Goal: Task Accomplishment & Management: Manage account settings

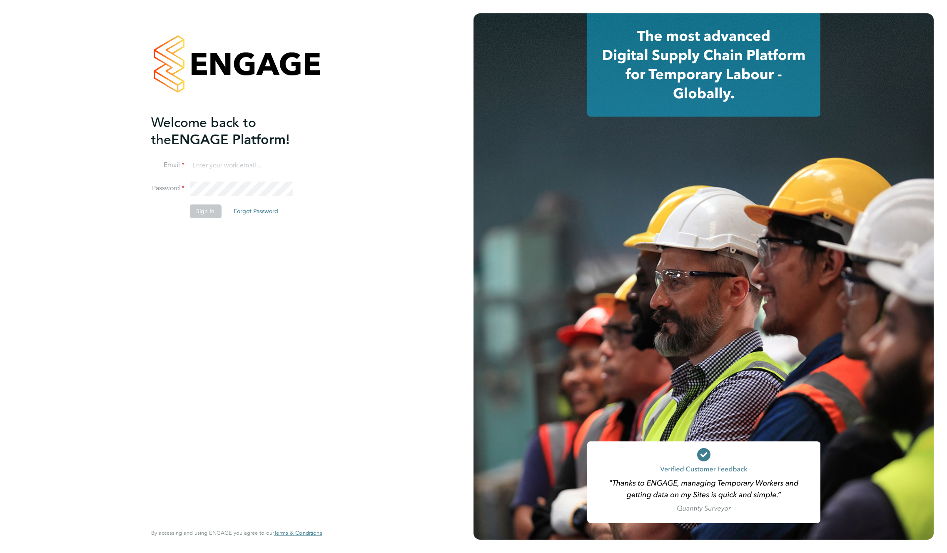
type input "support@engagelabs.io"
click at [209, 214] on button "Sign In" at bounding box center [205, 210] width 32 height 13
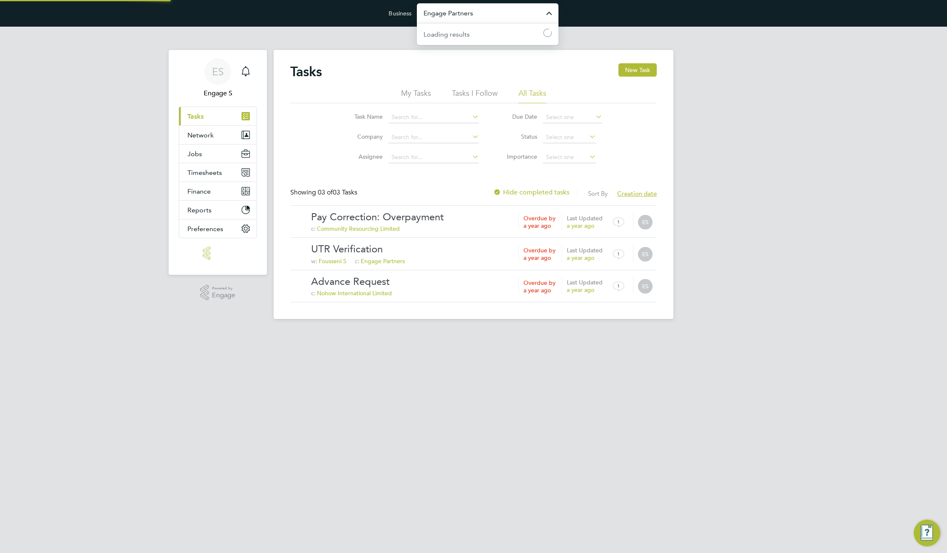
click at [477, 22] on input "Engage Partners" at bounding box center [488, 13] width 142 height 20
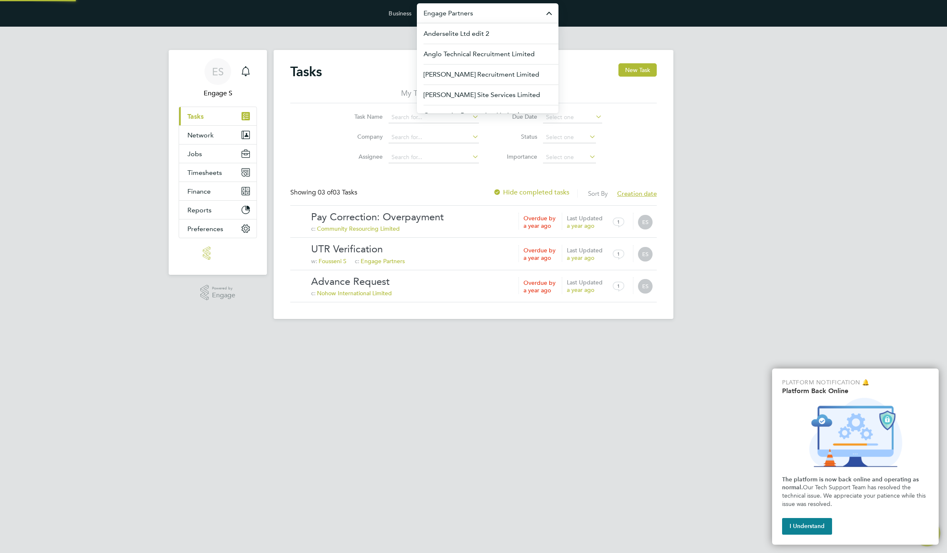
click at [482, 17] on input "Engage Partners" at bounding box center [488, 13] width 142 height 20
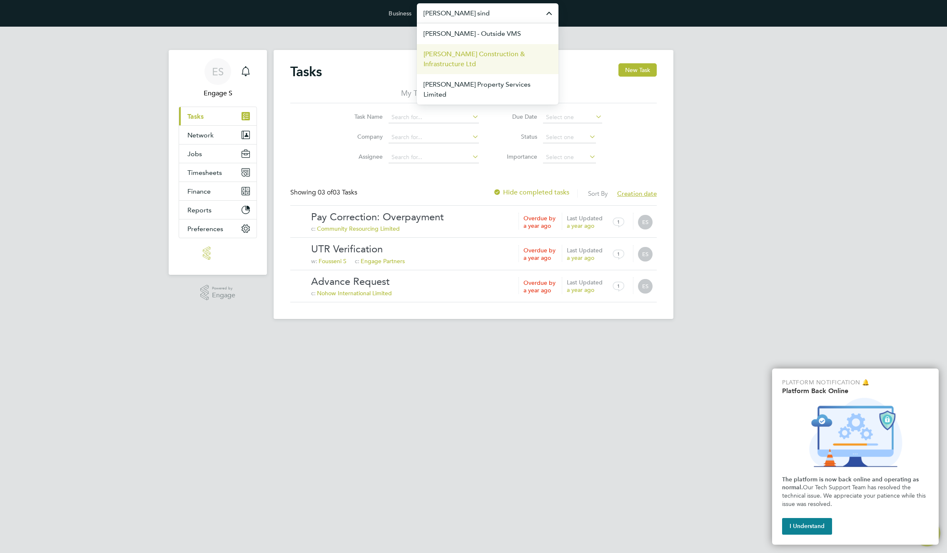
click at [451, 55] on span "Morgan Sindall Construction & Infrastructure Ltd" at bounding box center [487, 59] width 128 height 20
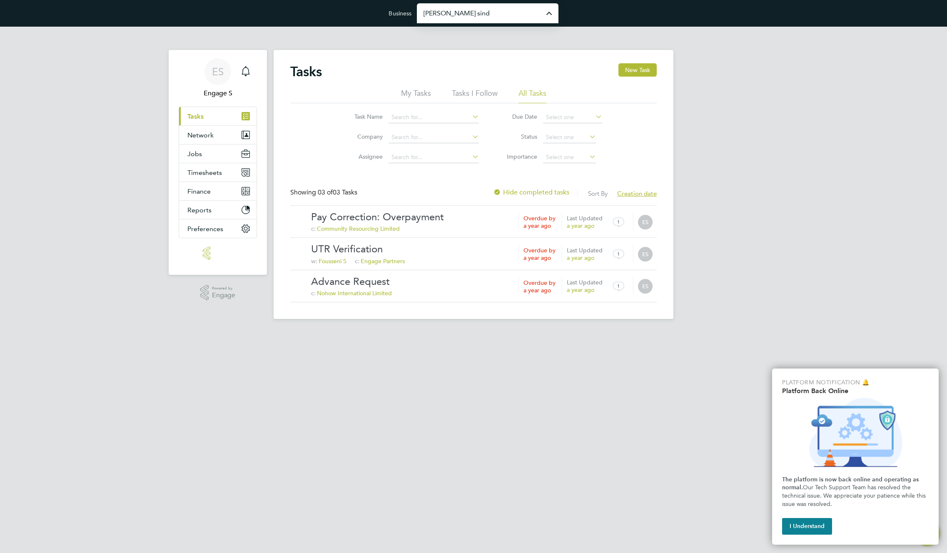
type input "Morgan Sindall Construction & Infrastructure Ltd"
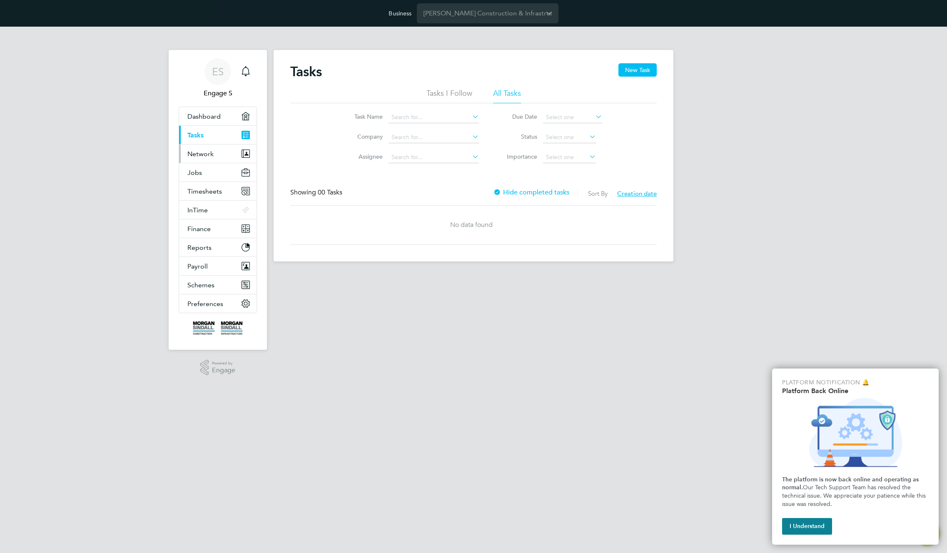
click at [209, 154] on span "Network" at bounding box center [200, 154] width 26 height 8
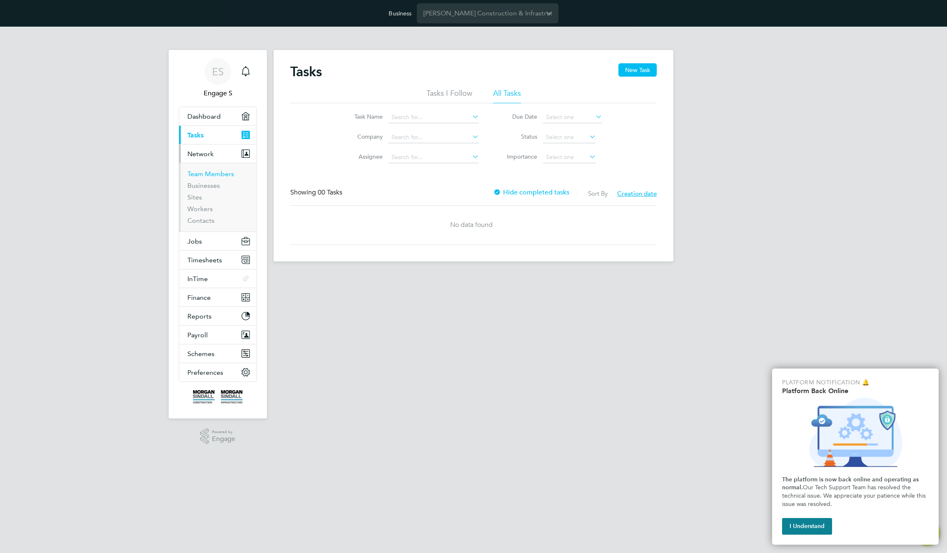
click at [203, 174] on link "Team Members" at bounding box center [210, 174] width 47 height 8
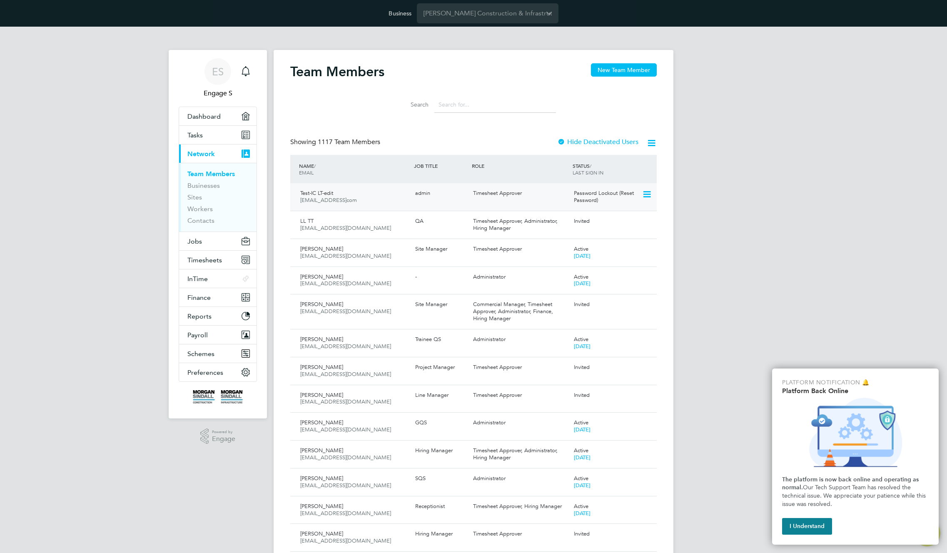
click at [655, 202] on div "Test-IC LT-edit [EMAIL_ADDRESS]com admin Timesheet Approver Password Lockout (R…" at bounding box center [473, 196] width 366 height 27
click at [647, 190] on icon at bounding box center [646, 194] width 8 height 10
click at [565, 212] on li "Edit User" at bounding box center [600, 214] width 100 height 12
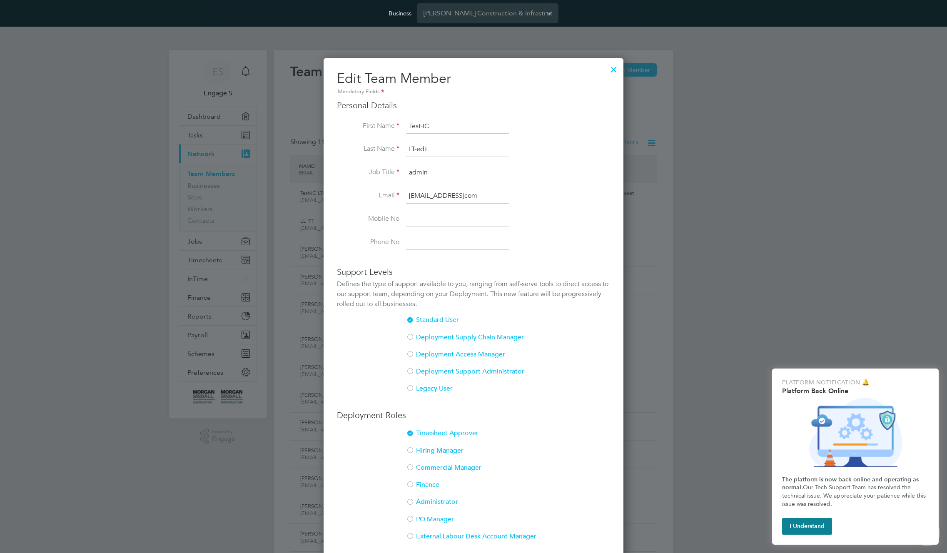
scroll to position [530, 300]
click at [411, 467] on div at bounding box center [410, 468] width 8 height 8
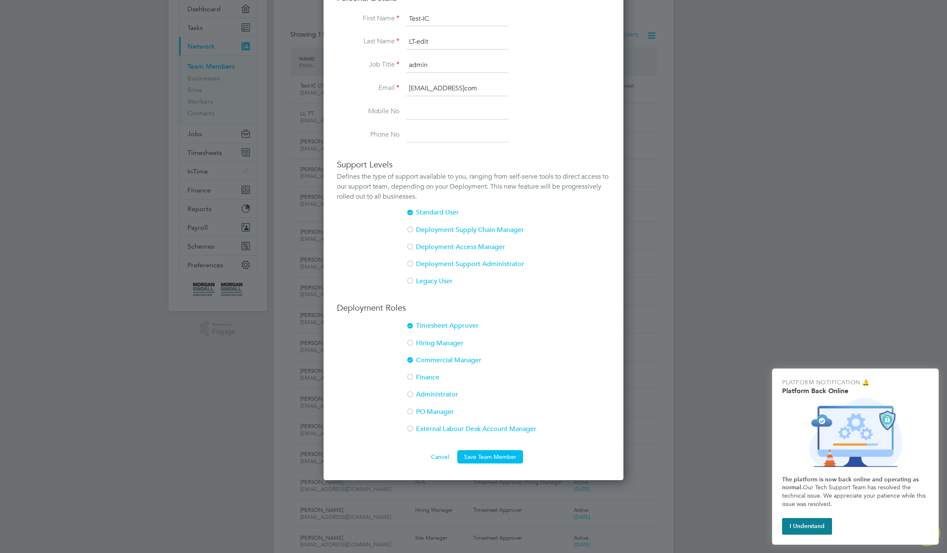
scroll to position [146, 0]
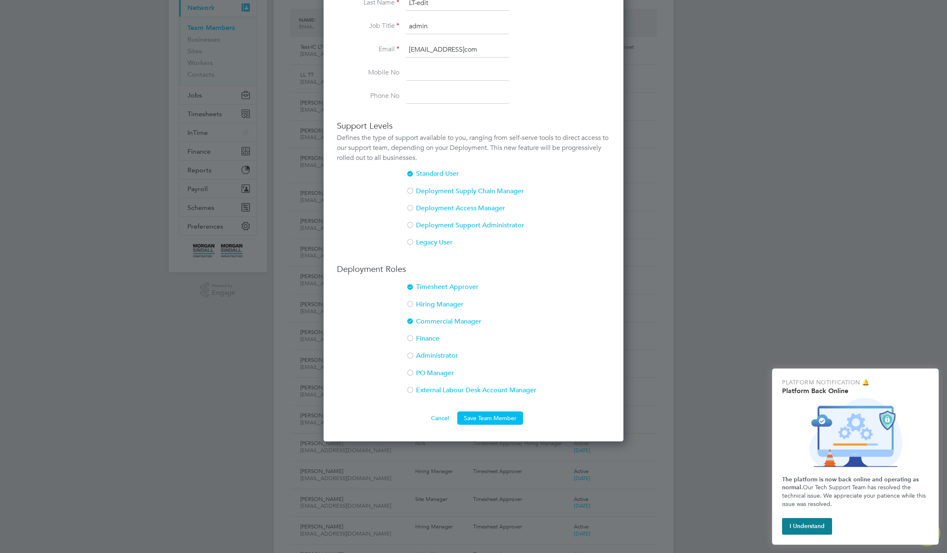
click at [411, 286] on div at bounding box center [410, 288] width 8 height 8
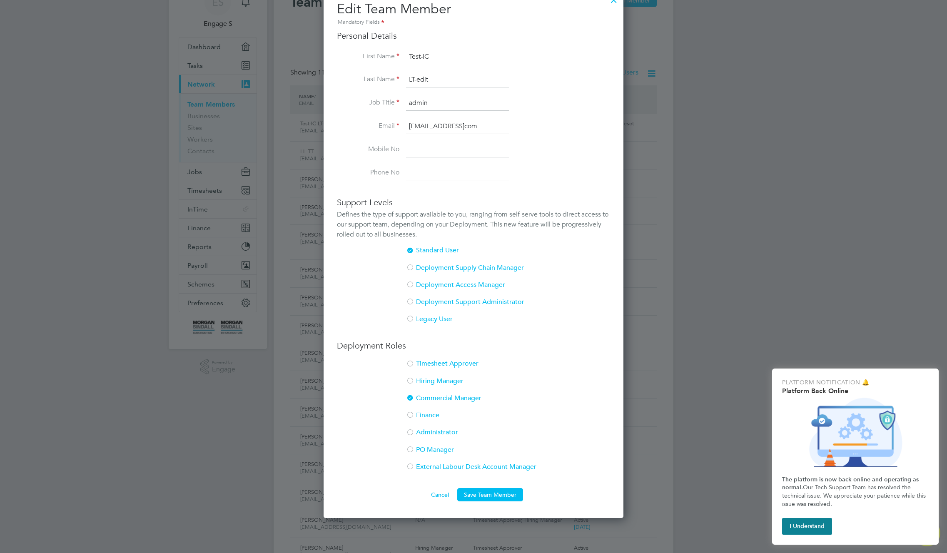
scroll to position [0, 0]
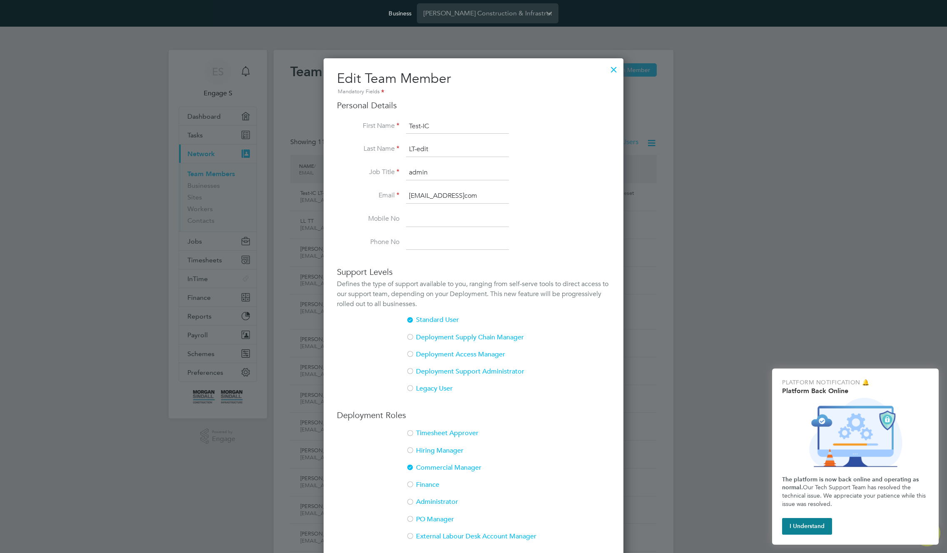
drag, startPoint x: 426, startPoint y: 148, endPoint x: 413, endPoint y: 148, distance: 12.5
click at [413, 148] on input "LT-edit" at bounding box center [457, 149] width 103 height 15
type input "L"
drag, startPoint x: 423, startPoint y: 127, endPoint x: 446, endPoint y: 130, distance: 23.9
click at [446, 130] on input "Test-IC" at bounding box center [457, 126] width 103 height 15
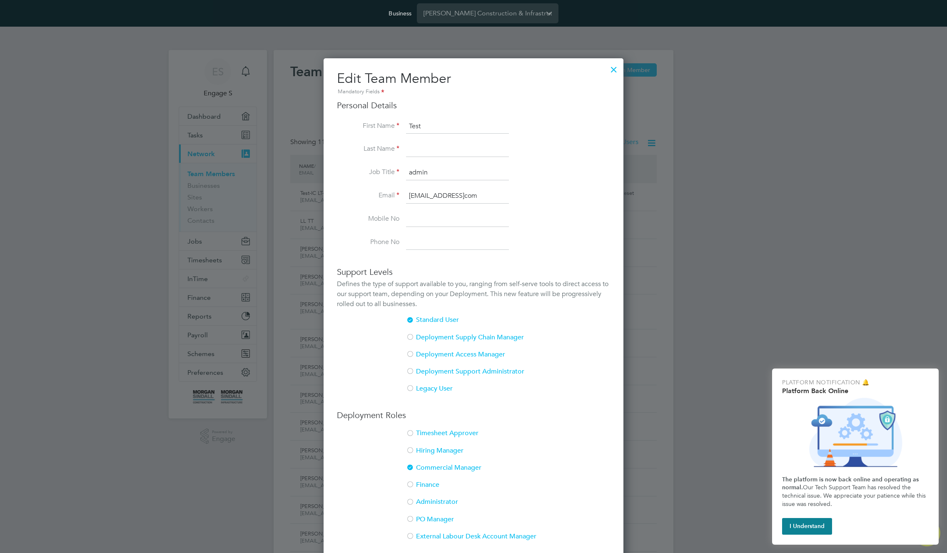
type input "Test"
drag, startPoint x: 386, startPoint y: 163, endPoint x: 413, endPoint y: 155, distance: 28.6
click at [386, 162] on li "Last Name" at bounding box center [473, 153] width 273 height 23
click at [423, 150] on input at bounding box center [457, 149] width 103 height 15
type input "[PERSON_NAME]"
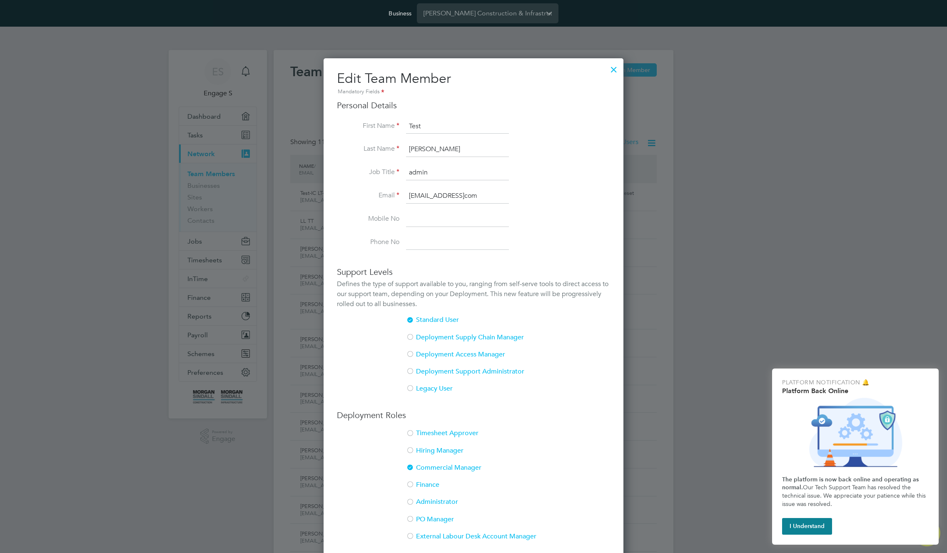
click at [363, 164] on li "Last Name [PERSON_NAME]" at bounding box center [473, 153] width 273 height 23
click at [423, 170] on input "admin" at bounding box center [457, 172] width 103 height 15
type input "qa"
click at [541, 231] on li "Mobile No" at bounding box center [473, 223] width 273 height 23
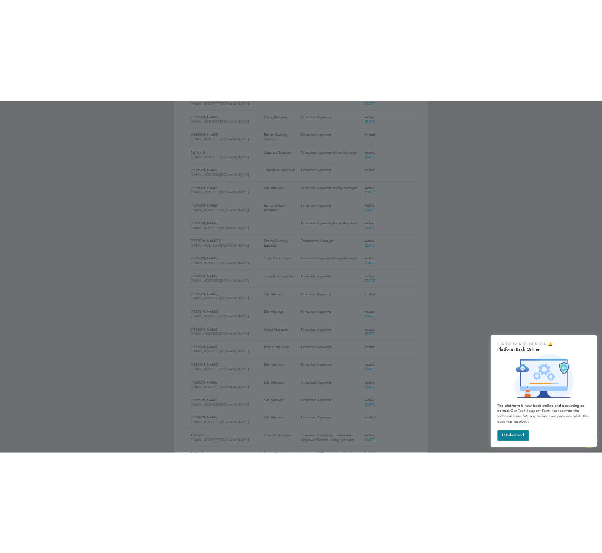
scroll to position [398, 0]
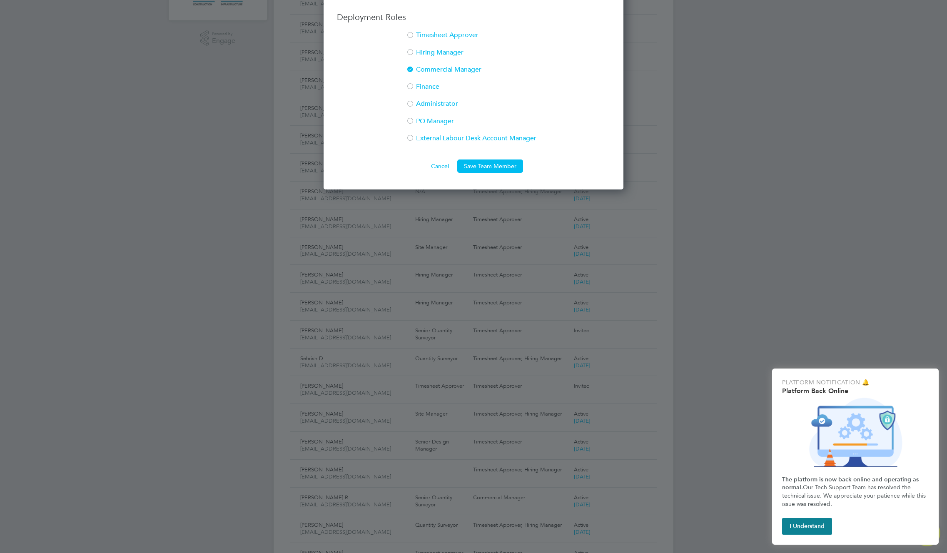
click at [492, 165] on button "Save Team Member" at bounding box center [490, 165] width 66 height 13
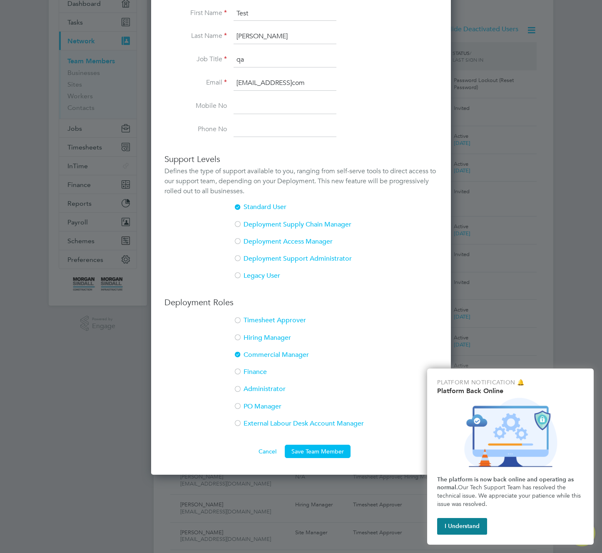
scroll to position [150, 0]
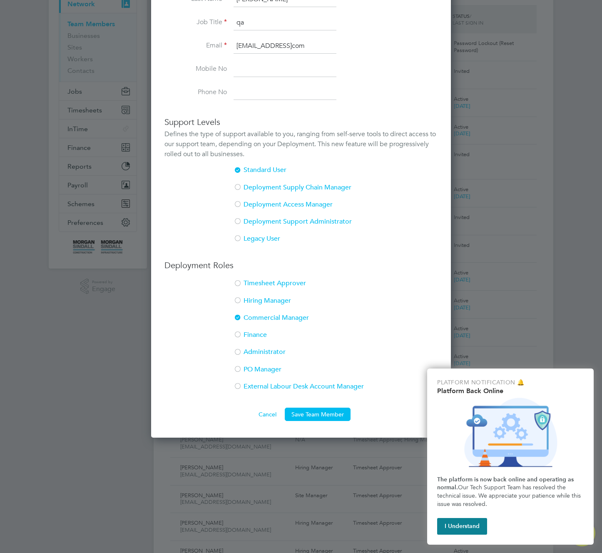
click at [455, 525] on button "I Understand" at bounding box center [462, 526] width 50 height 17
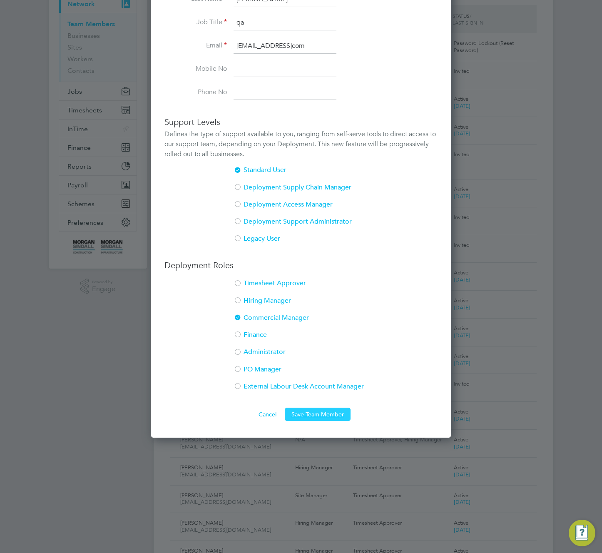
click at [327, 411] on button "Save Team Member" at bounding box center [318, 414] width 66 height 13
click at [269, 412] on button "Cancel" at bounding box center [267, 414] width 31 height 13
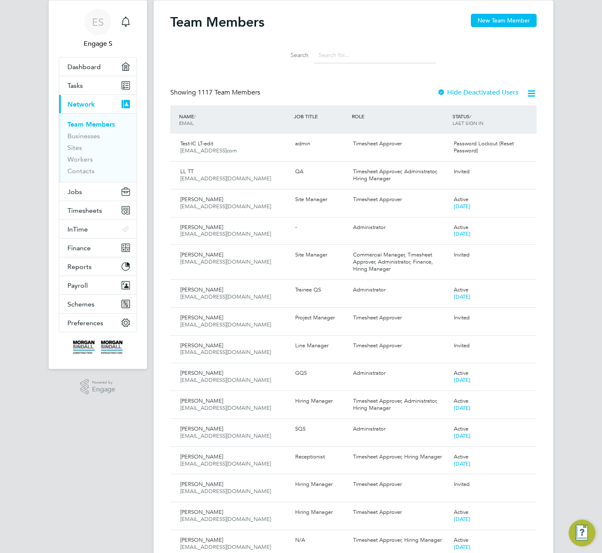
scroll to position [0, 0]
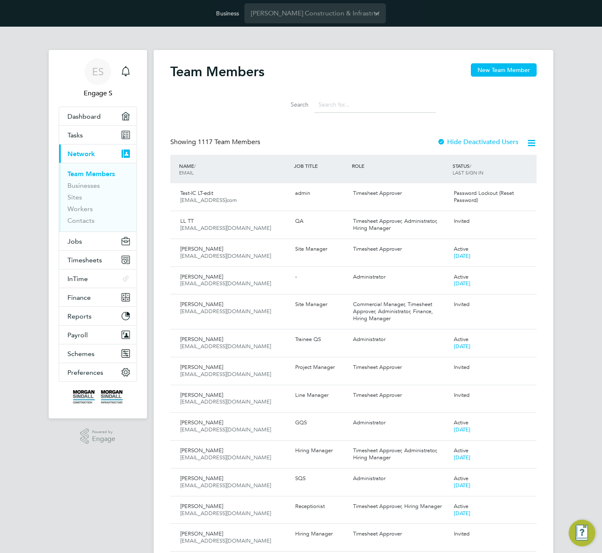
click at [335, 162] on div "JOB TITLE" at bounding box center [320, 165] width 57 height 15
click at [448, 167] on div "ROLE" at bounding box center [400, 165] width 101 height 15
click at [490, 221] on div "Invited" at bounding box center [486, 221] width 72 height 14
click at [524, 220] on icon at bounding box center [526, 222] width 8 height 10
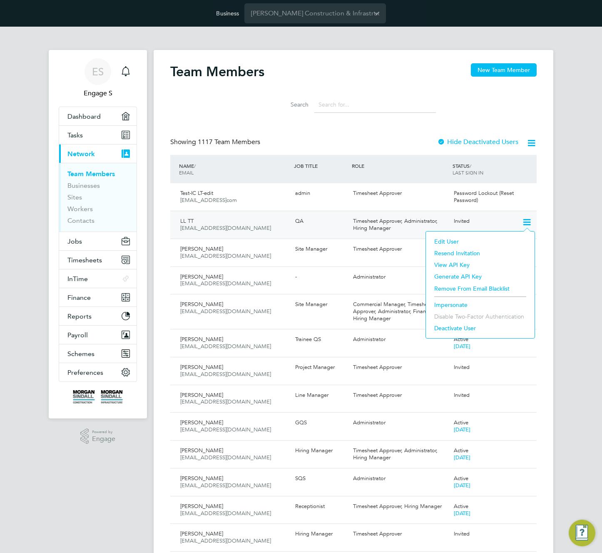
click at [443, 241] on li "Edit User" at bounding box center [480, 242] width 100 height 12
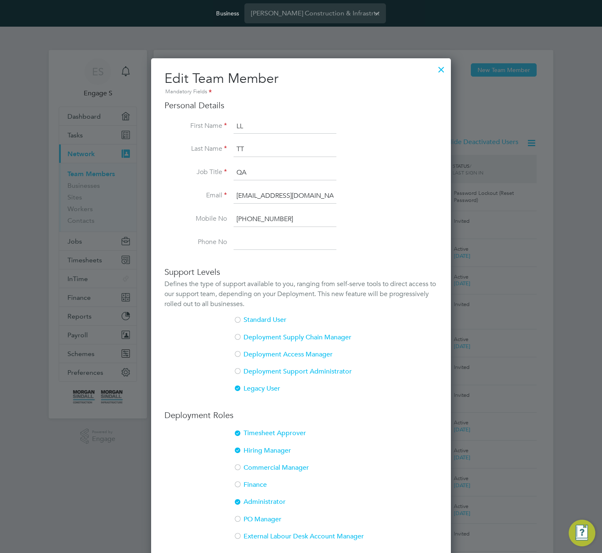
click at [245, 168] on input "QA" at bounding box center [285, 172] width 103 height 15
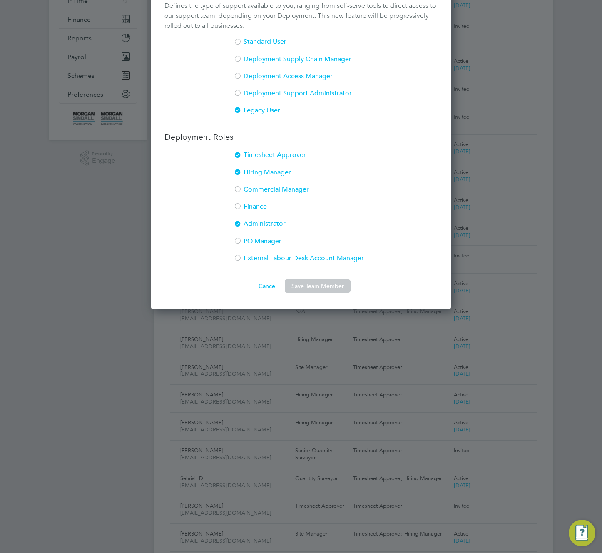
scroll to position [384, 0]
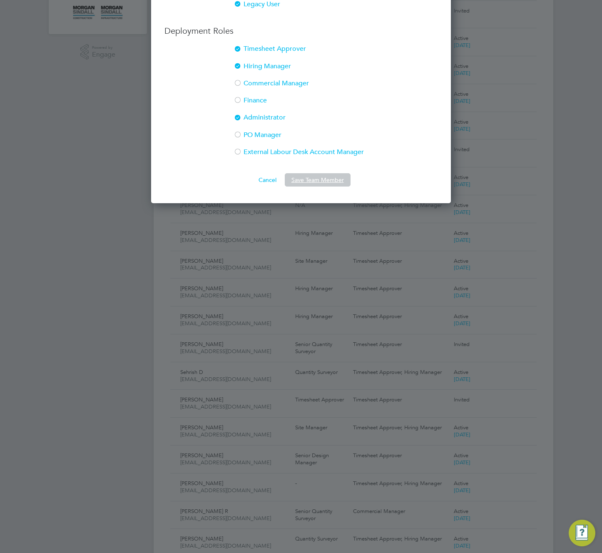
click at [315, 182] on button "Save Team Member" at bounding box center [318, 179] width 66 height 13
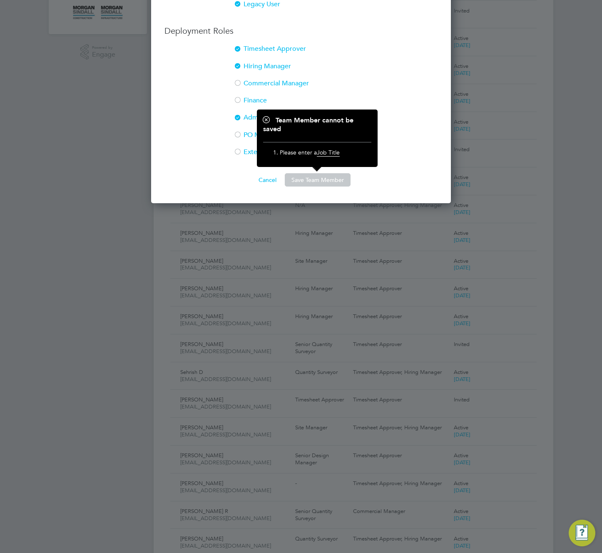
scroll to position [0, 0]
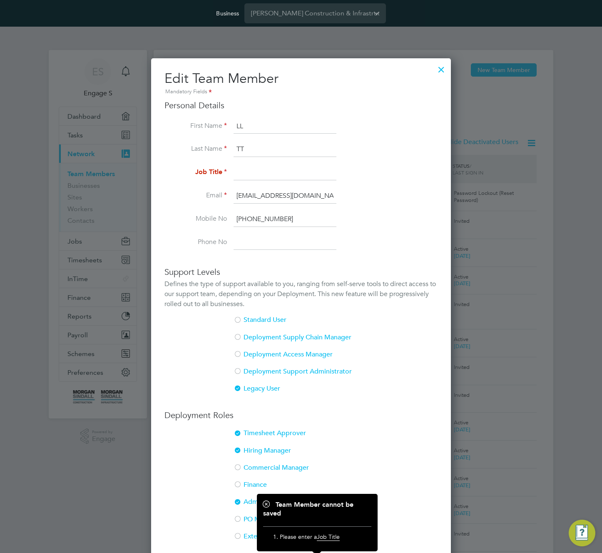
click at [267, 173] on input at bounding box center [285, 172] width 103 height 15
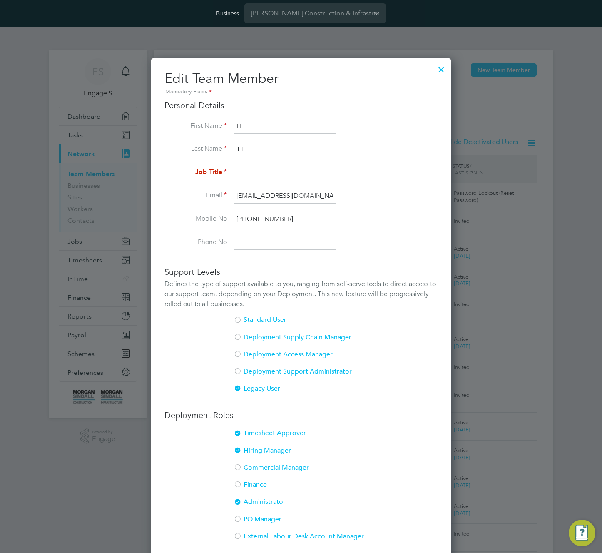
click at [267, 173] on input at bounding box center [285, 172] width 103 height 15
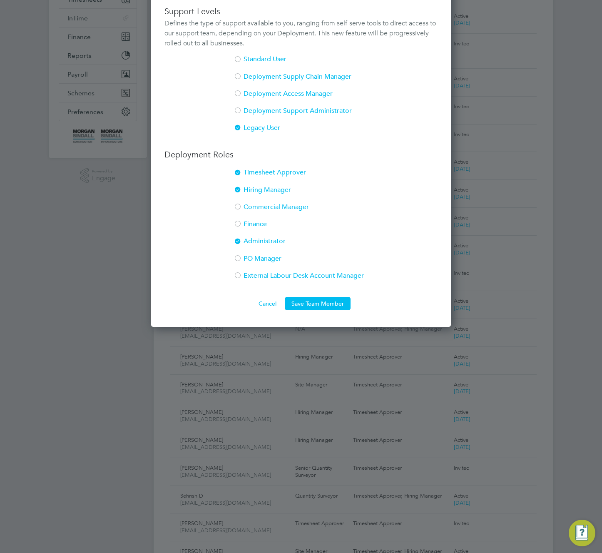
type input "admin l"
click at [329, 303] on button "Save Team Member" at bounding box center [318, 303] width 66 height 13
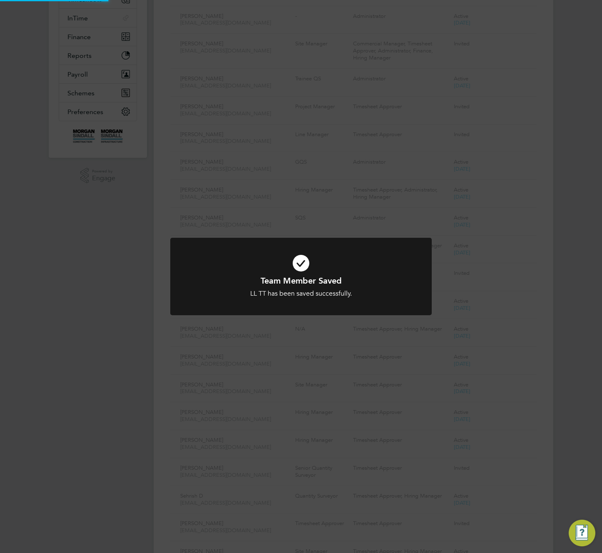
scroll to position [0, 0]
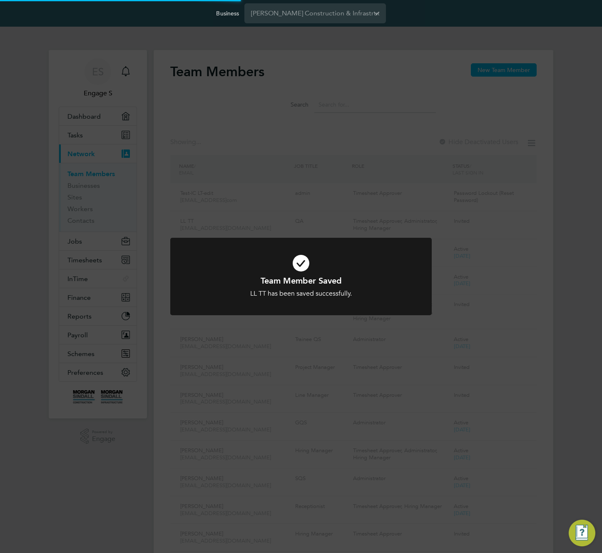
click at [373, 135] on div "Team Member Saved LL TT has been saved successfully. Cancel Okay" at bounding box center [301, 276] width 602 height 553
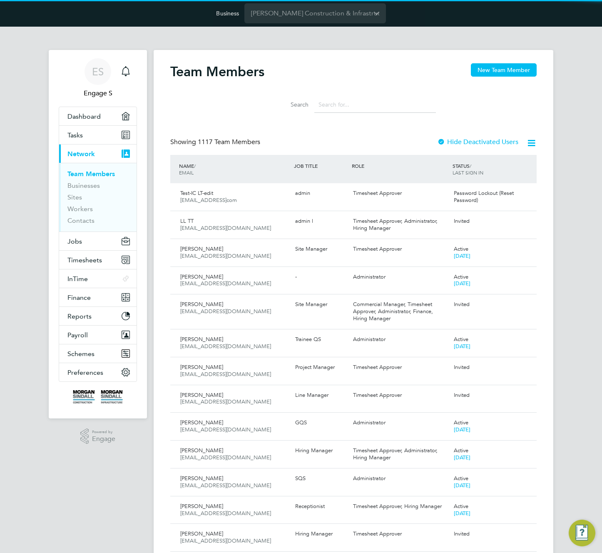
click at [373, 135] on div "Team Member Saved LL TT has been saved successfully. Cancel Okay" at bounding box center [301, 276] width 602 height 553
click at [529, 221] on icon at bounding box center [526, 222] width 8 height 10
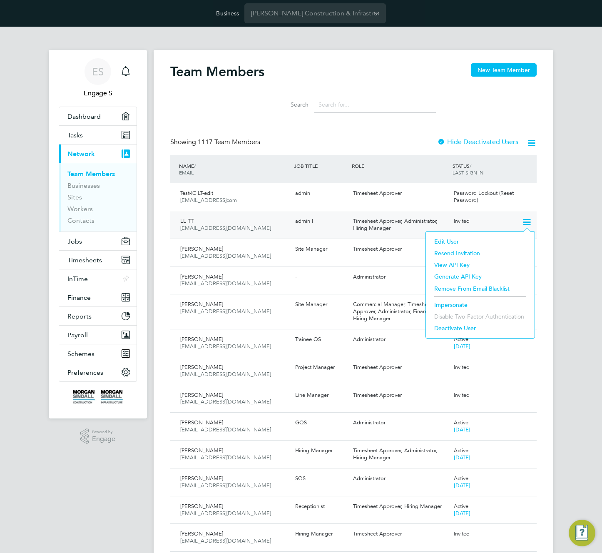
click at [446, 243] on li "Edit User" at bounding box center [480, 242] width 100 height 12
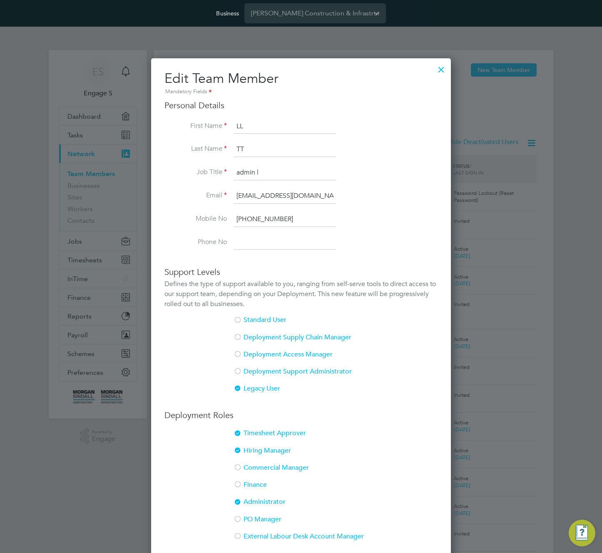
scroll to position [530, 300]
click at [256, 165] on li "Last Name TT" at bounding box center [300, 153] width 273 height 23
click at [254, 171] on input "admin l" at bounding box center [285, 172] width 103 height 15
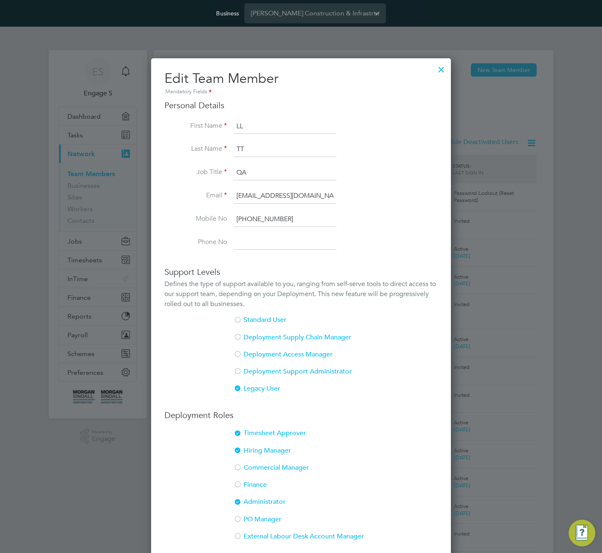
type input "QA"
click at [372, 239] on li "Phone No" at bounding box center [300, 242] width 273 height 15
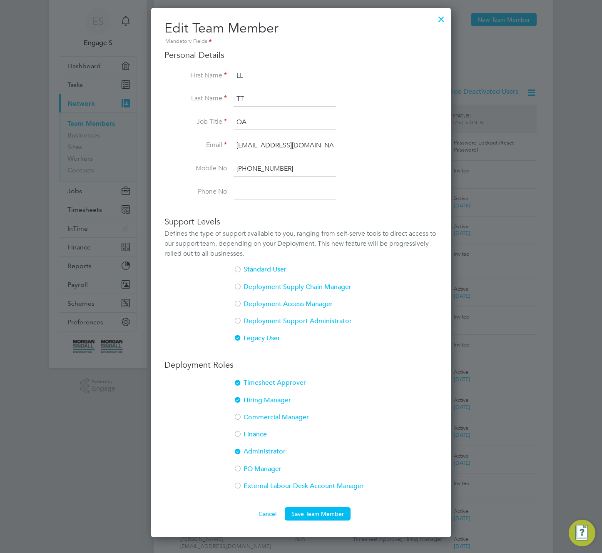
scroll to position [60, 0]
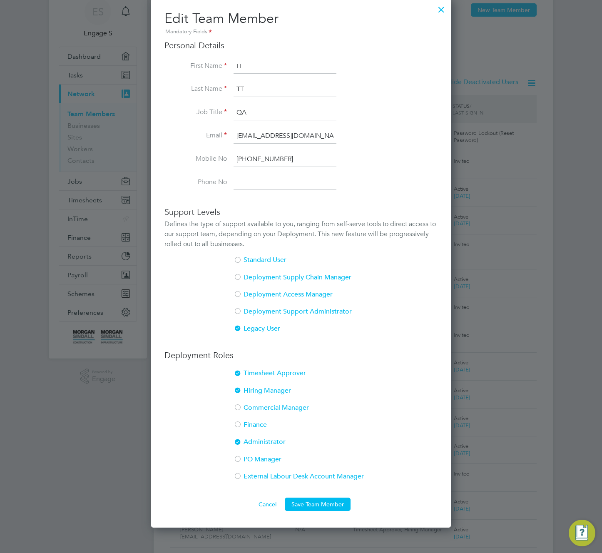
click at [238, 408] on div at bounding box center [238, 408] width 8 height 8
drag, startPoint x: 241, startPoint y: 423, endPoint x: 240, endPoint y: 445, distance: 22.1
click at [241, 424] on div at bounding box center [238, 425] width 8 height 8
click at [240, 473] on div at bounding box center [238, 477] width 8 height 8
click at [241, 458] on div at bounding box center [238, 459] width 8 height 8
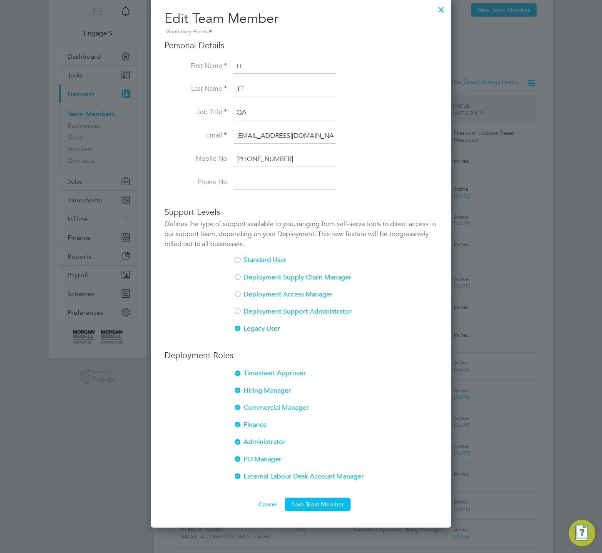
click at [236, 438] on div at bounding box center [238, 442] width 8 height 8
drag, startPoint x: 242, startPoint y: 420, endPoint x: 236, endPoint y: 401, distance: 19.2
click at [242, 418] on li "Commercial Manager" at bounding box center [300, 411] width 273 height 17
click at [236, 401] on li "Hiring Manager" at bounding box center [300, 394] width 273 height 17
drag, startPoint x: 240, startPoint y: 383, endPoint x: 238, endPoint y: 370, distance: 12.7
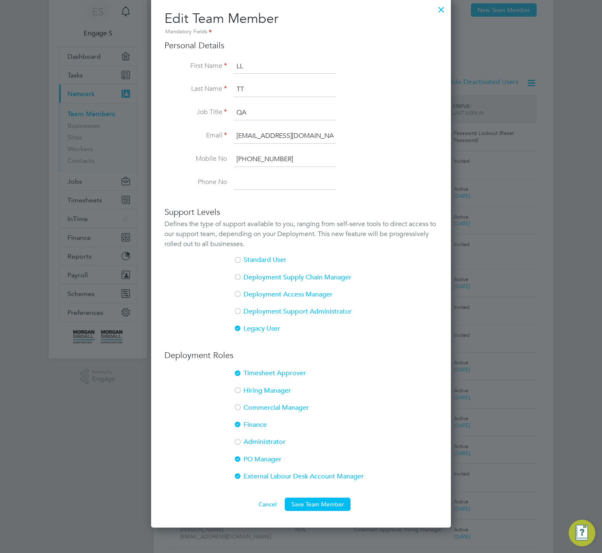
click at [240, 382] on li "Timesheet Approver" at bounding box center [300, 377] width 273 height 17
click at [238, 370] on div at bounding box center [238, 374] width 8 height 8
click at [238, 423] on div at bounding box center [238, 425] width 8 height 8
click at [326, 505] on button "Save Team Member" at bounding box center [318, 504] width 66 height 13
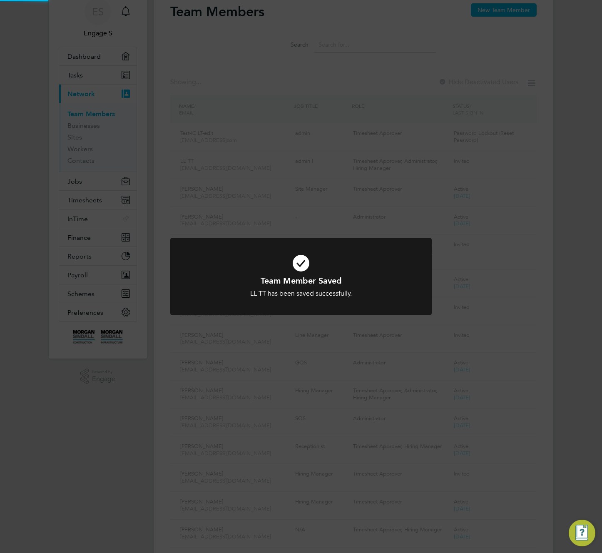
scroll to position [0, 0]
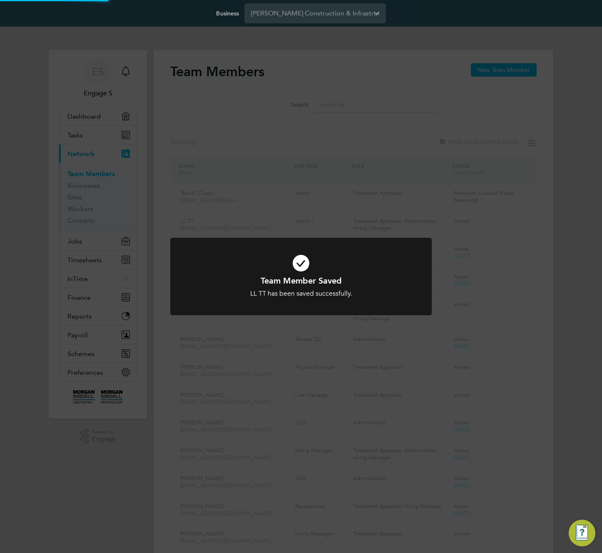
click at [504, 142] on div "Team Member Saved LL TT has been saved successfully. Cancel Okay" at bounding box center [301, 276] width 602 height 553
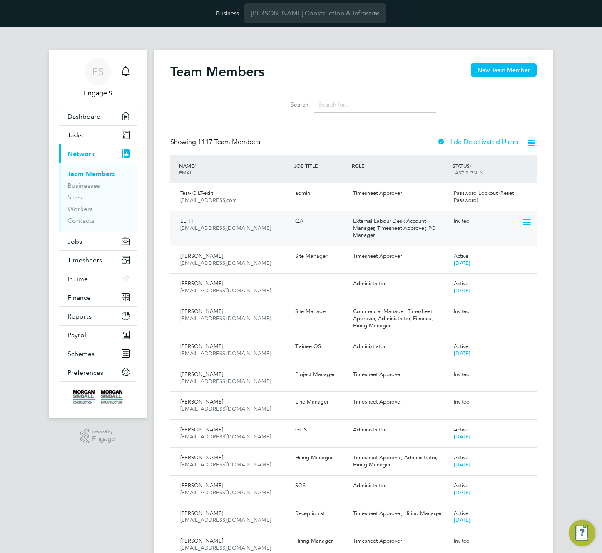
click at [211, 229] on span "[EMAIL_ADDRESS][DOMAIN_NAME]" at bounding box center [225, 227] width 91 height 7
click at [523, 223] on icon at bounding box center [526, 222] width 8 height 10
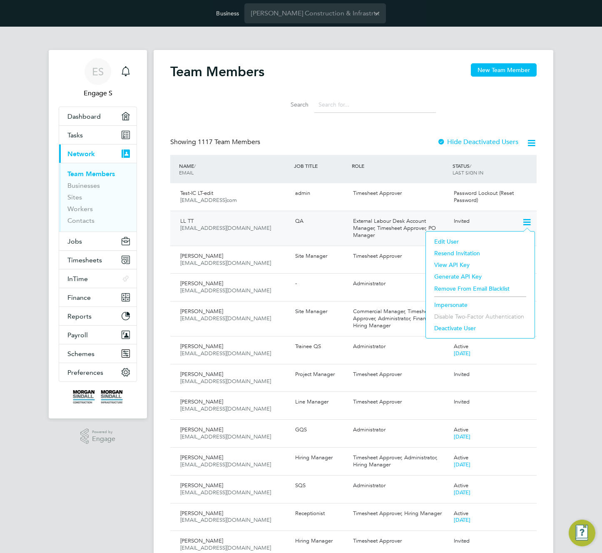
click at [443, 241] on li "Edit User" at bounding box center [480, 242] width 100 height 12
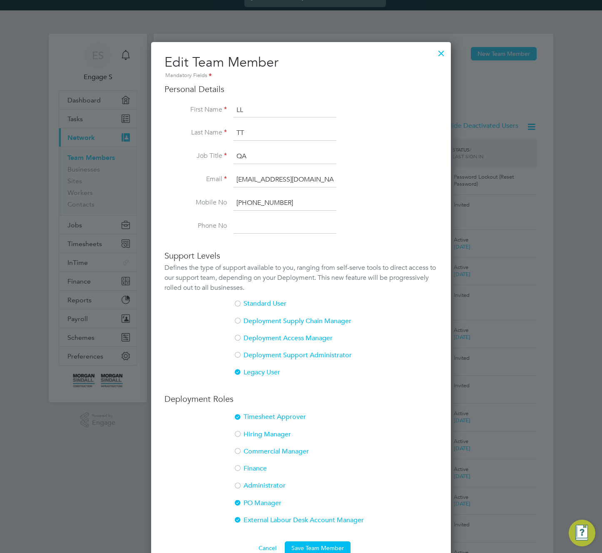
scroll to position [196, 0]
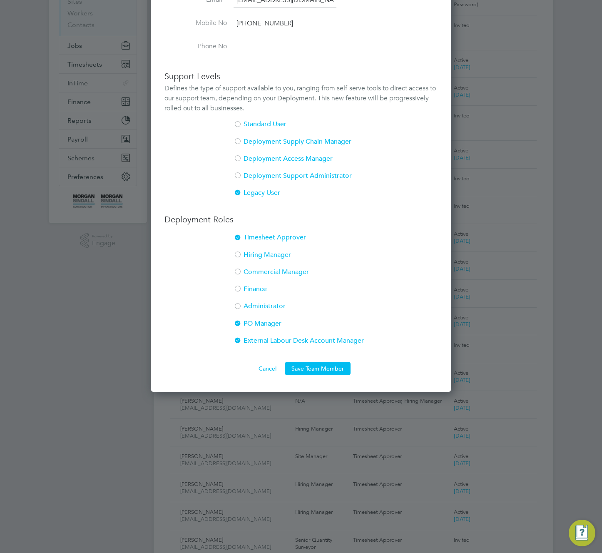
click at [249, 321] on li "PO Manager" at bounding box center [300, 327] width 273 height 17
click at [240, 236] on div at bounding box center [238, 238] width 8 height 8
click at [324, 367] on button "Save Team Member" at bounding box center [318, 368] width 66 height 13
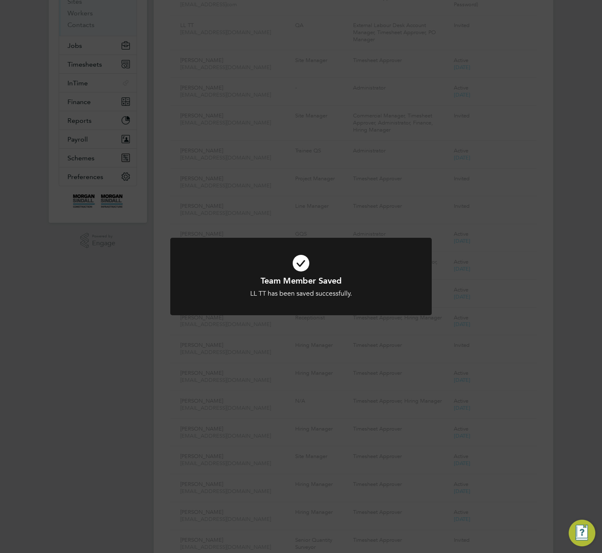
scroll to position [0, 0]
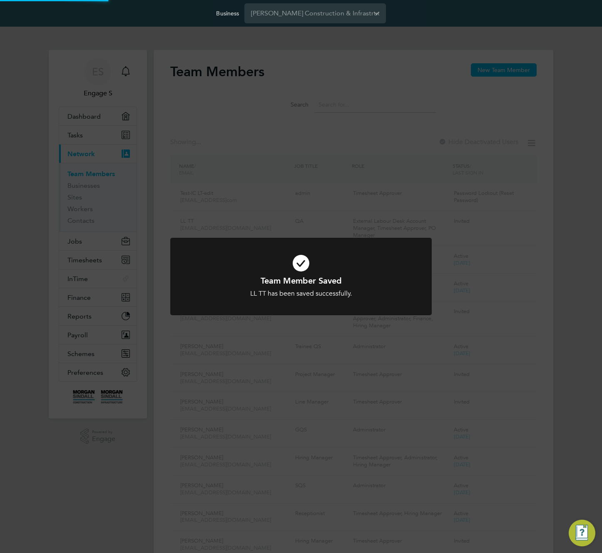
click at [492, 368] on div "Team Member Saved LL TT has been saved successfully. Cancel Okay" at bounding box center [301, 276] width 602 height 553
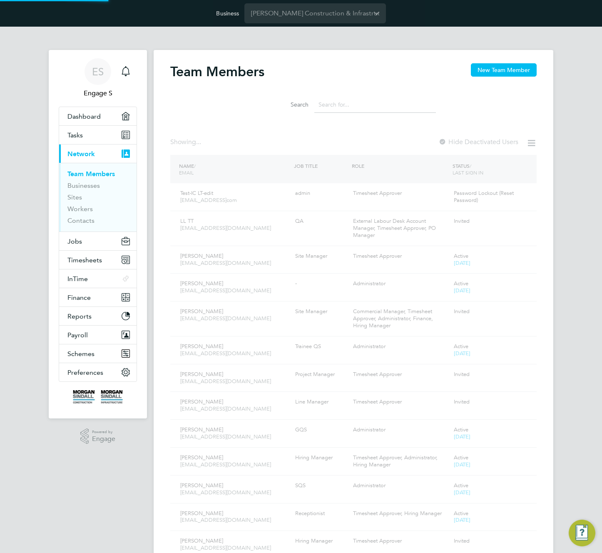
click at [550, 317] on div "Team Member Saved LL TT has been saved successfully. Cancel Okay" at bounding box center [301, 276] width 602 height 553
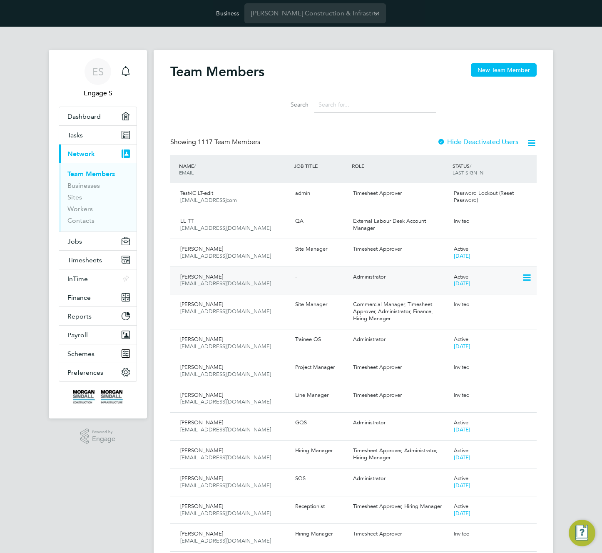
click at [526, 279] on icon at bounding box center [526, 278] width 8 height 10
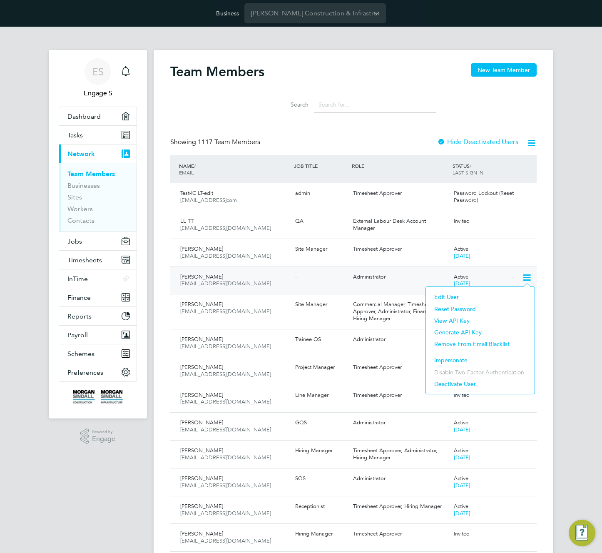
click at [443, 321] on li "View API Key" at bounding box center [480, 321] width 100 height 12
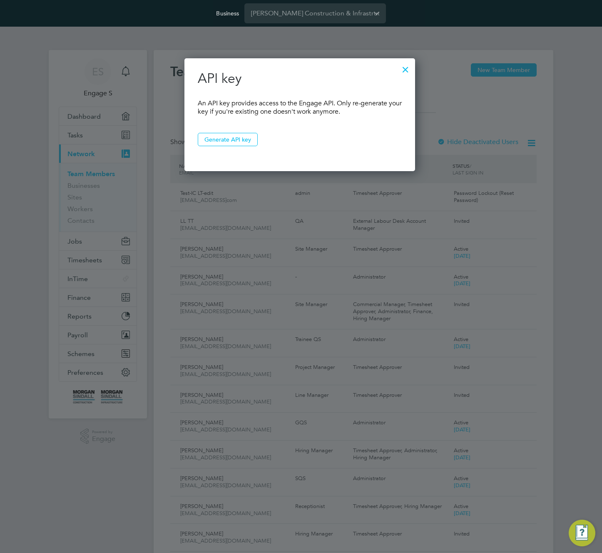
scroll to position [114, 233]
click at [238, 143] on button "Generate API key" at bounding box center [228, 139] width 60 height 13
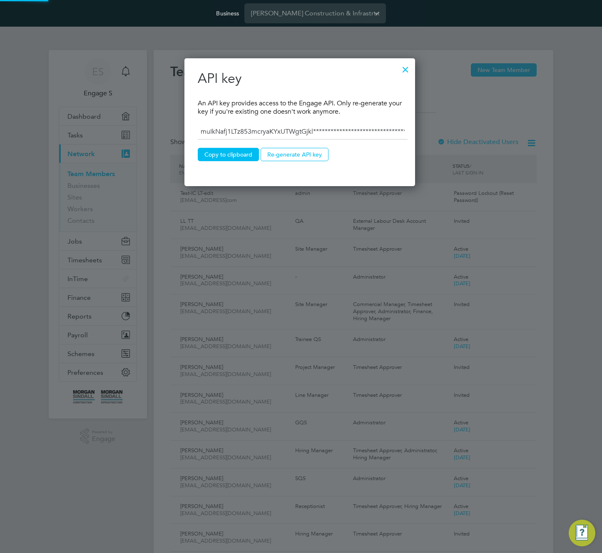
scroll to position [128, 233]
click at [277, 156] on button "Re-generate API key" at bounding box center [295, 154] width 68 height 13
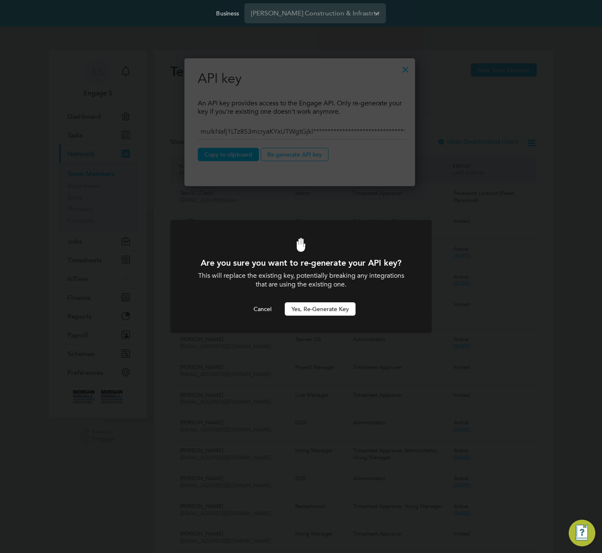
click at [318, 304] on button "Yes, Re-generate Key" at bounding box center [320, 308] width 71 height 13
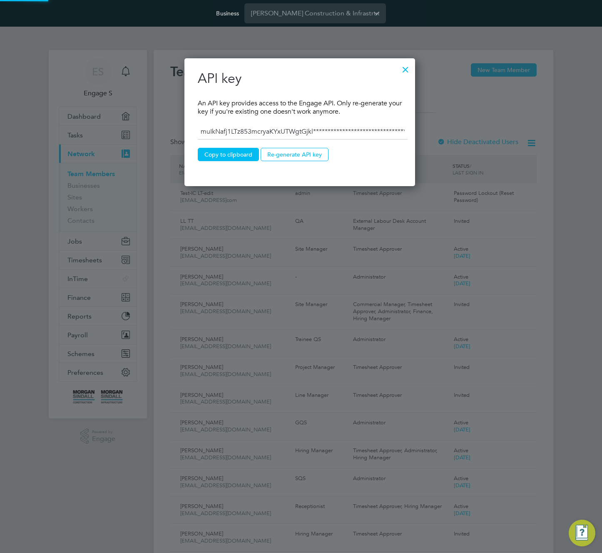
type input "**********"
click at [228, 168] on li "Copy to clipboard Re-generate API key" at bounding box center [300, 159] width 204 height 22
click at [225, 157] on button "Copy to clipboard" at bounding box center [228, 154] width 61 height 13
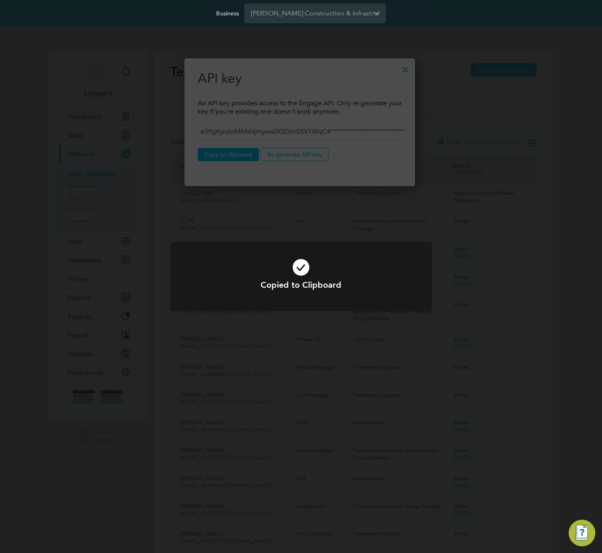
click at [376, 95] on div "Copied to Clipboard Cancel Okay" at bounding box center [301, 276] width 602 height 553
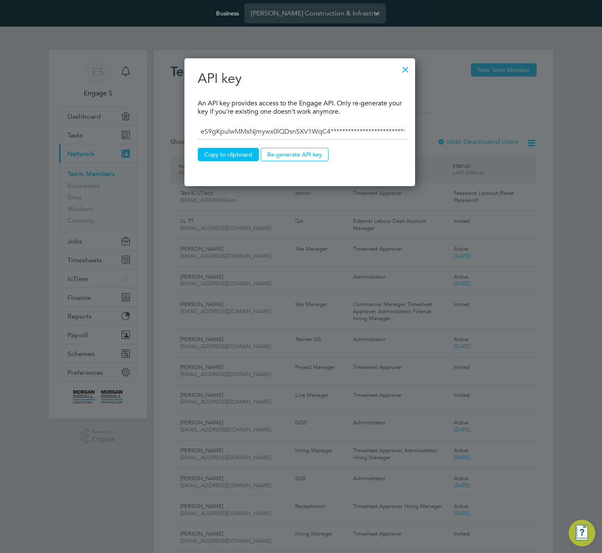
click at [411, 66] on div at bounding box center [405, 67] width 15 height 15
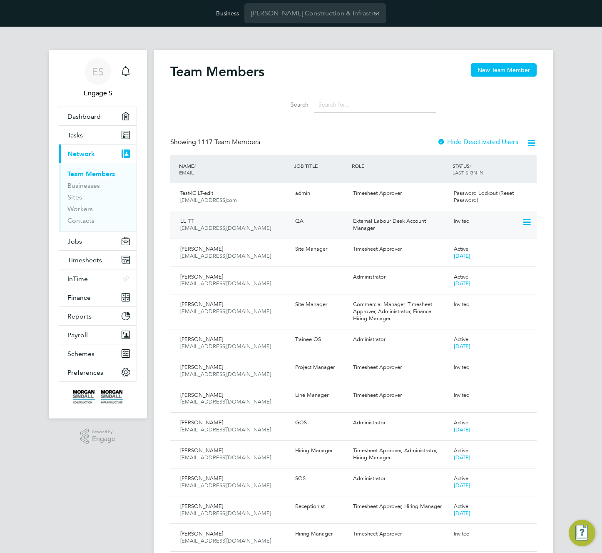
click at [527, 221] on icon at bounding box center [526, 222] width 8 height 10
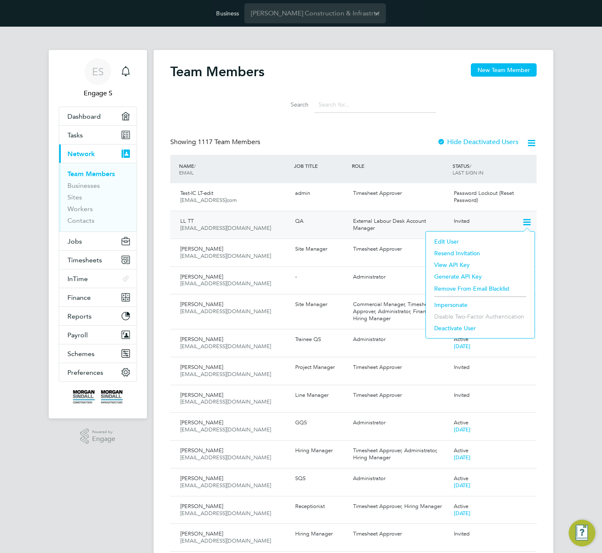
click at [445, 279] on li "Generate API Key" at bounding box center [480, 277] width 100 height 12
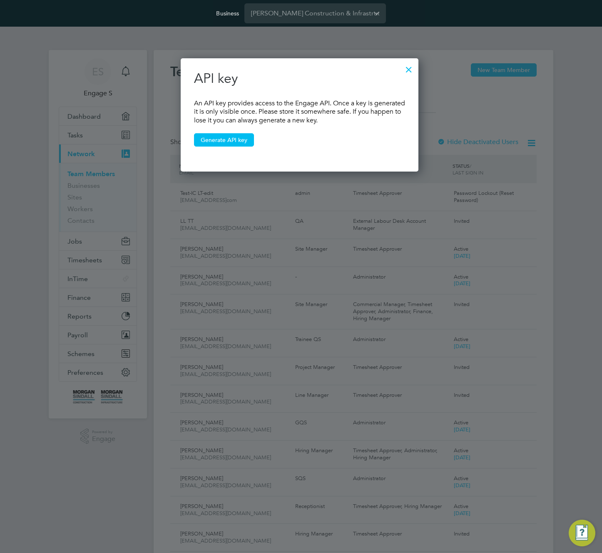
scroll to position [114, 240]
drag, startPoint x: 415, startPoint y: 64, endPoint x: 416, endPoint y: 70, distance: 5.9
click at [415, 65] on div at bounding box center [408, 67] width 15 height 15
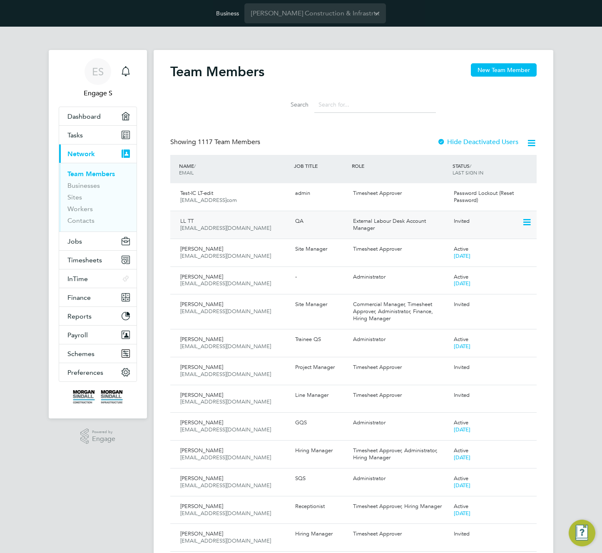
click at [525, 221] on icon at bounding box center [526, 222] width 8 height 10
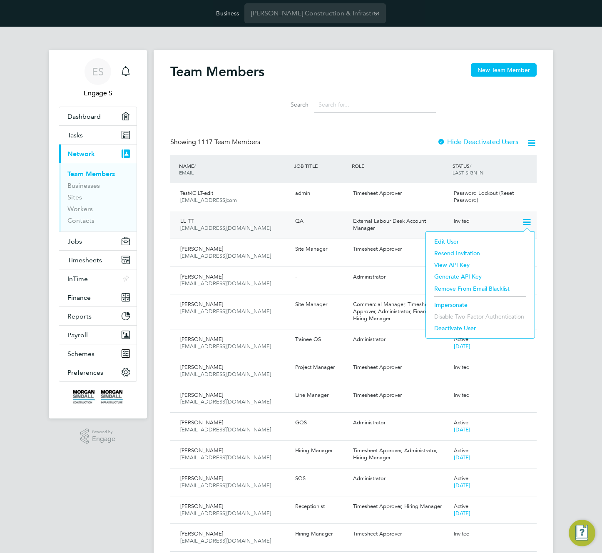
click at [449, 262] on li "View API Key" at bounding box center [480, 265] width 100 height 12
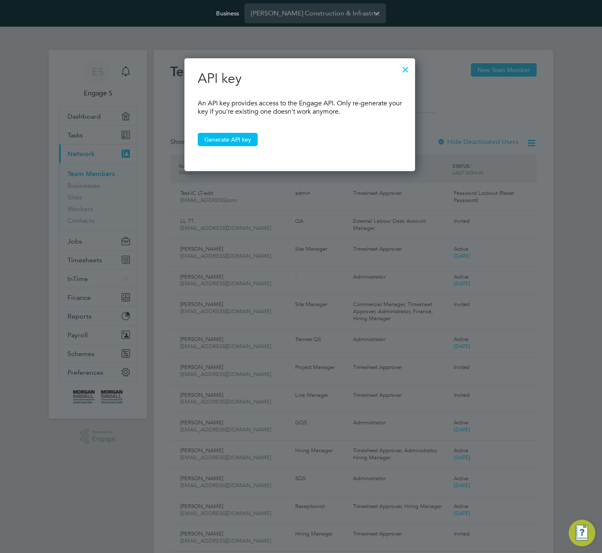
scroll to position [114, 233]
click at [236, 140] on button "Generate API key" at bounding box center [228, 139] width 60 height 13
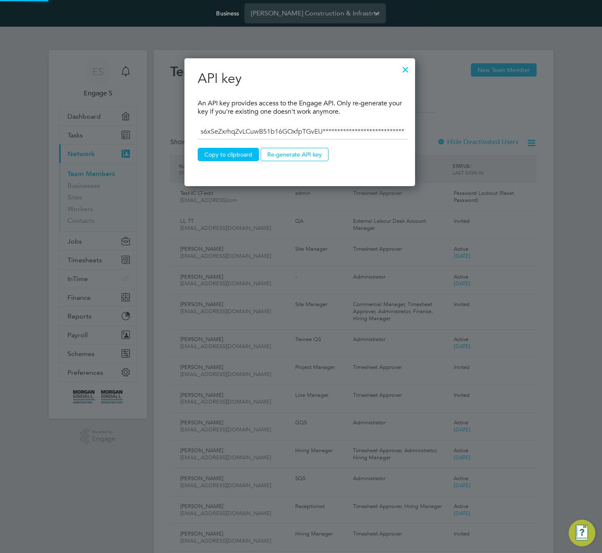
scroll to position [128, 233]
click at [233, 154] on button "Copy to clipboard" at bounding box center [228, 154] width 61 height 13
click at [405, 67] on div at bounding box center [405, 67] width 15 height 15
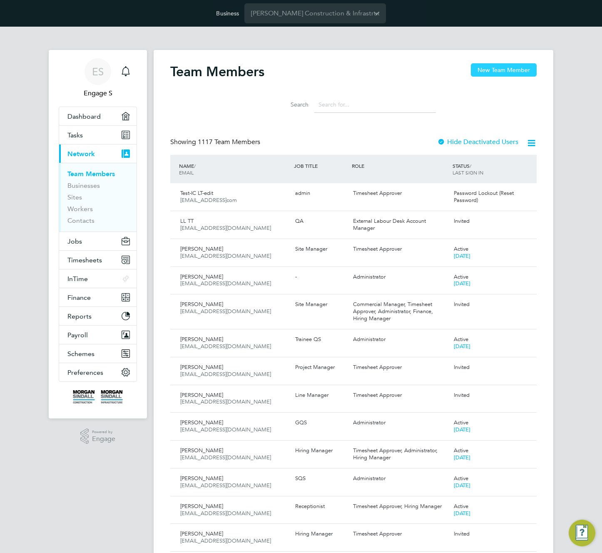
click at [505, 72] on button "New Team Member" at bounding box center [504, 69] width 66 height 13
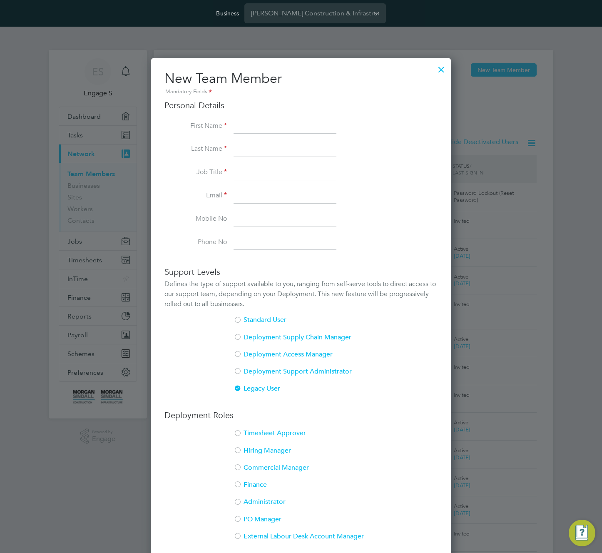
scroll to position [530, 300]
click at [260, 127] on input at bounding box center [285, 126] width 103 height 15
click at [446, 68] on div at bounding box center [441, 67] width 15 height 15
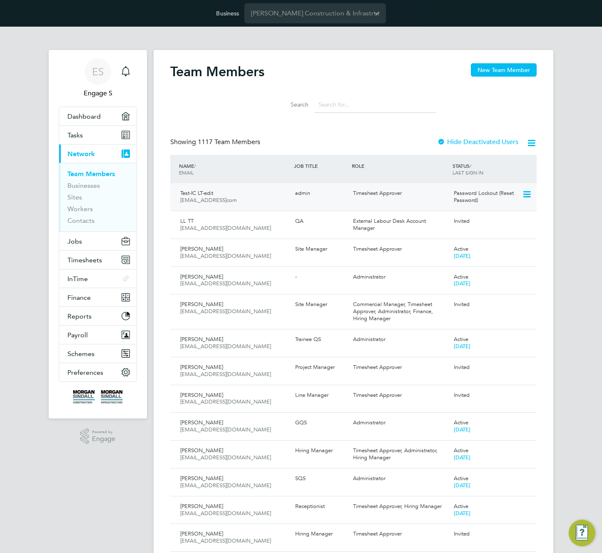
click at [528, 193] on icon at bounding box center [526, 194] width 8 height 10
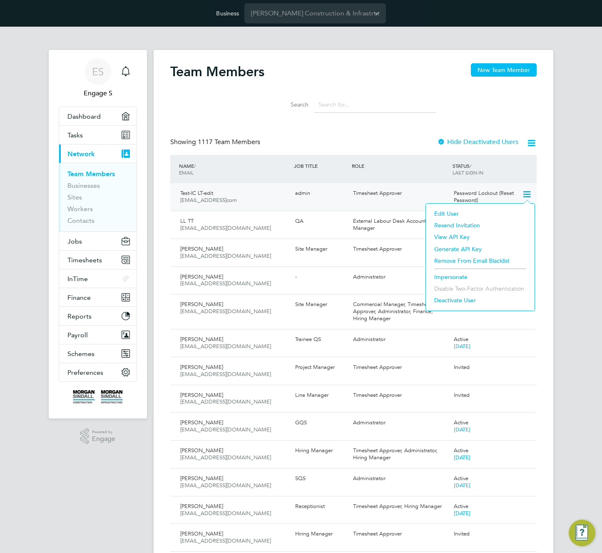
click at [444, 213] on li "Edit User" at bounding box center [480, 214] width 100 height 12
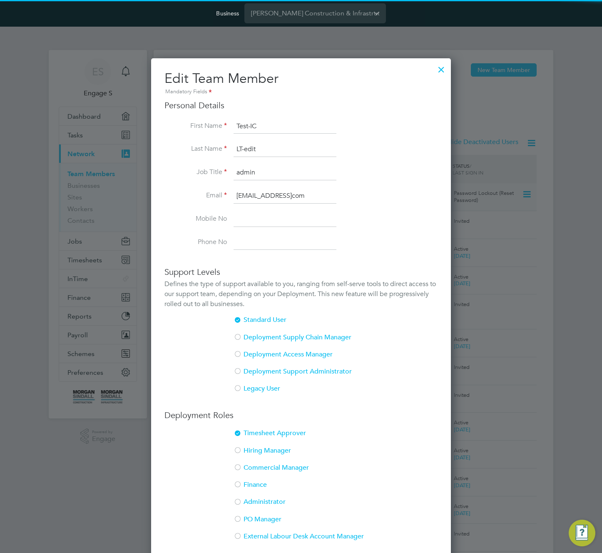
click at [225, 145] on li "Last Name LT-edit" at bounding box center [300, 153] width 273 height 23
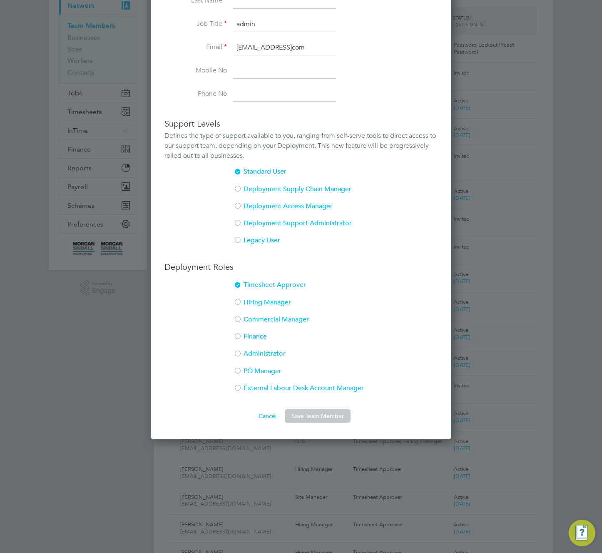
scroll to position [81, 0]
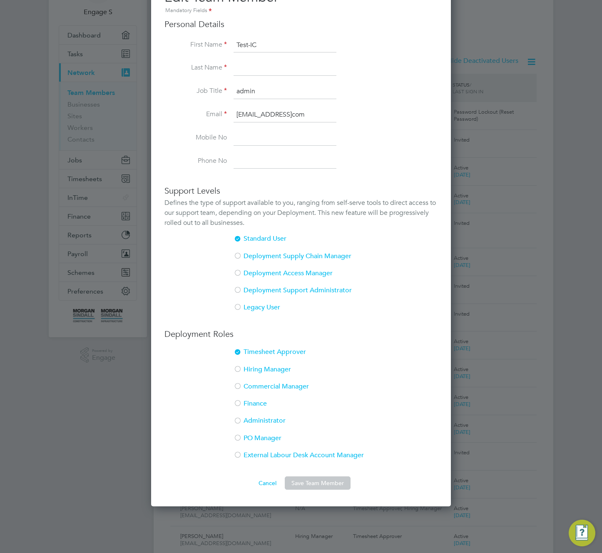
click at [248, 65] on input at bounding box center [285, 68] width 103 height 15
type input "Y"
click at [403, 353] on li "Timesheet Approver" at bounding box center [300, 356] width 273 height 17
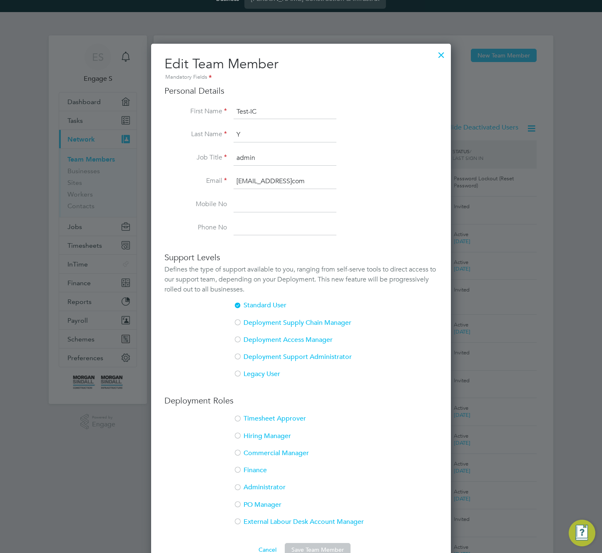
scroll to position [0, 0]
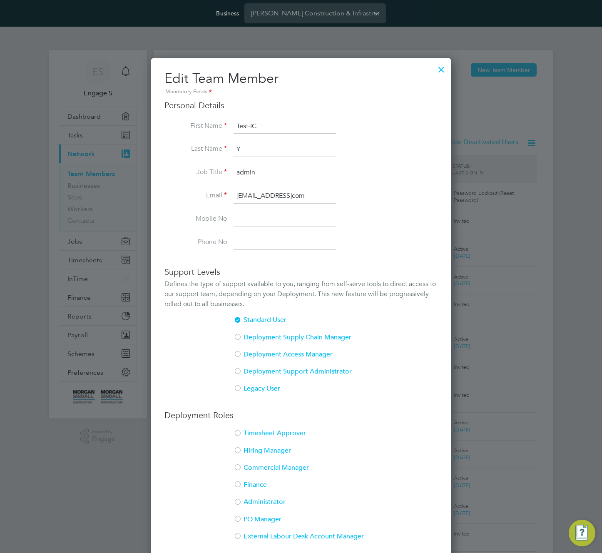
click at [307, 180] on li "Job Title admin" at bounding box center [300, 176] width 273 height 23
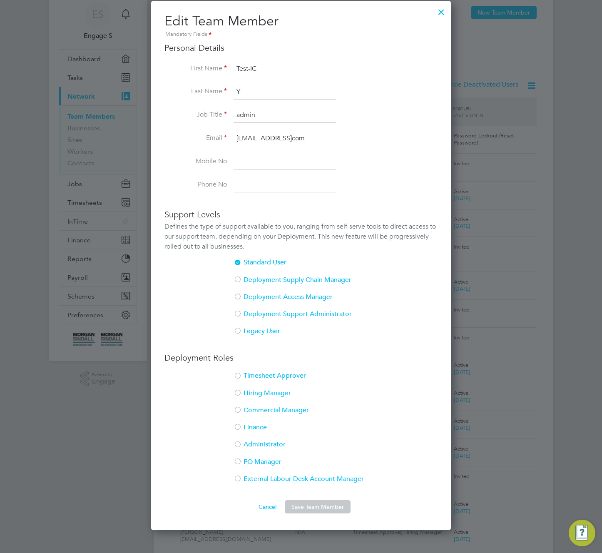
scroll to position [136, 0]
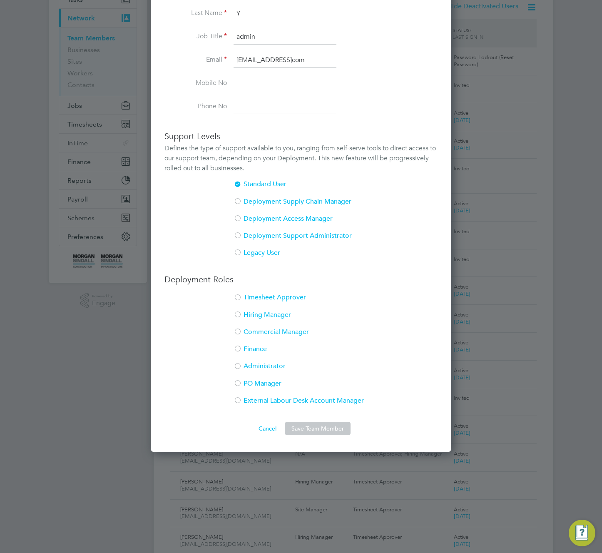
click at [254, 329] on li "Commercial Manager" at bounding box center [300, 336] width 273 height 17
click at [320, 433] on button "Save Team Member" at bounding box center [318, 428] width 66 height 13
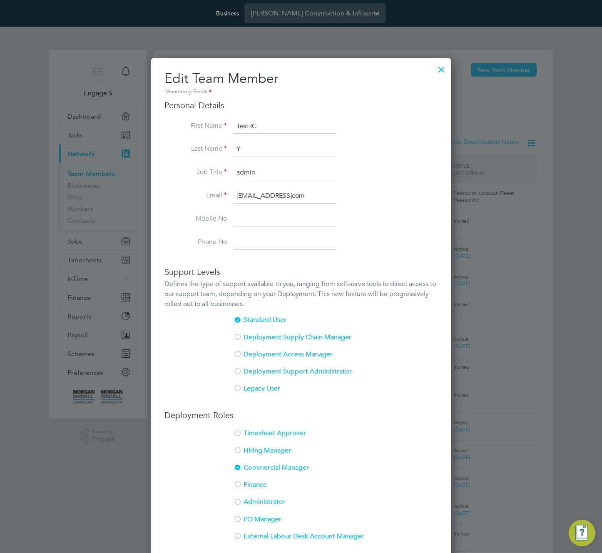
drag, startPoint x: 438, startPoint y: 67, endPoint x: 441, endPoint y: 98, distance: 30.9
click at [439, 67] on div at bounding box center [441, 67] width 15 height 15
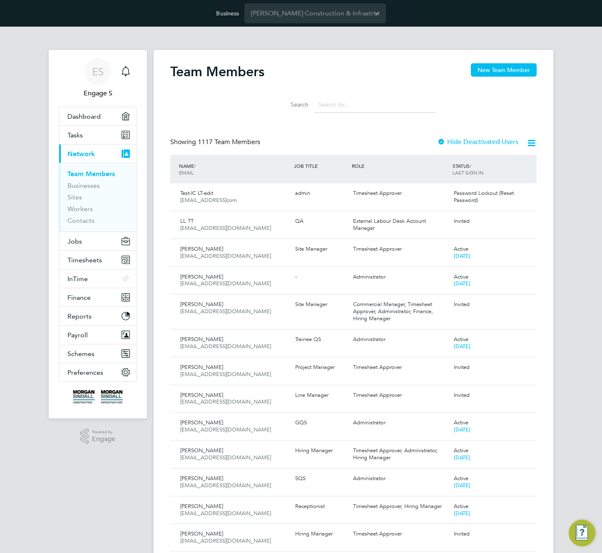
click at [441, 143] on div at bounding box center [441, 142] width 8 height 8
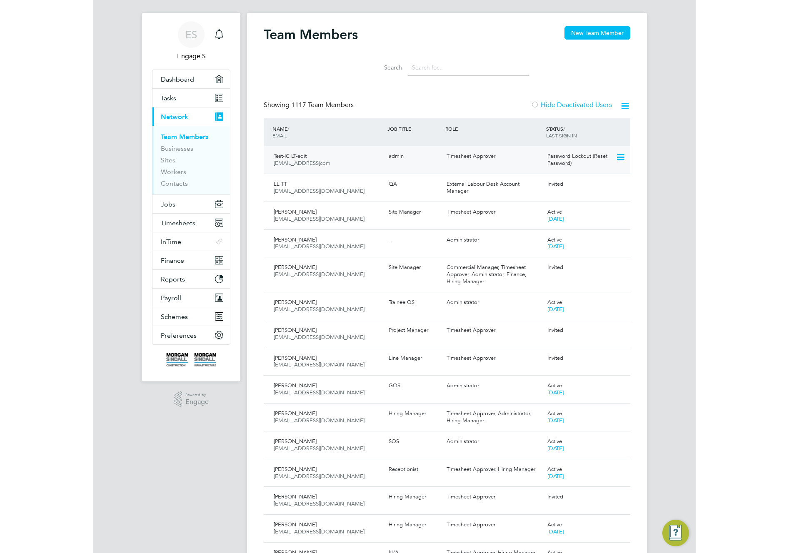
scroll to position [44, 0]
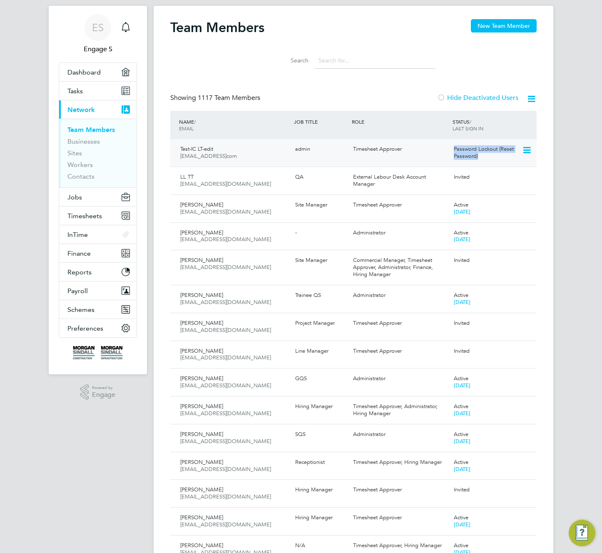
drag, startPoint x: 484, startPoint y: 156, endPoint x: 453, endPoint y: 147, distance: 32.7
click at [453, 147] on div "Password Lockout (Reset Password)" at bounding box center [486, 152] width 72 height 21
copy span "Password Lockout (Reset Password)"
drag, startPoint x: 314, startPoint y: 100, endPoint x: 254, endPoint y: 105, distance: 60.6
click at [254, 105] on div "Showing 1117 Team Members Hide Deactivated Users" at bounding box center [353, 102] width 366 height 17
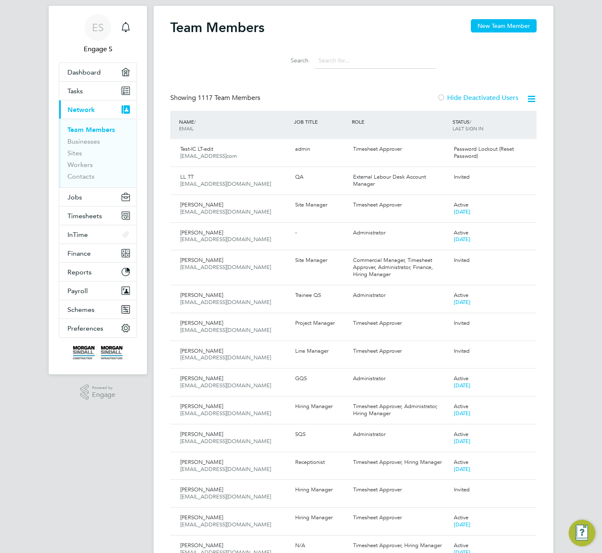
drag, startPoint x: 259, startPoint y: 103, endPoint x: 204, endPoint y: 96, distance: 55.1
click at [204, 96] on span "1117 Team Members" at bounding box center [229, 98] width 62 height 8
drag, startPoint x: 204, startPoint y: 96, endPoint x: 332, endPoint y: 56, distance: 134.3
drag, startPoint x: 265, startPoint y: 59, endPoint x: 268, endPoint y: 22, distance: 37.2
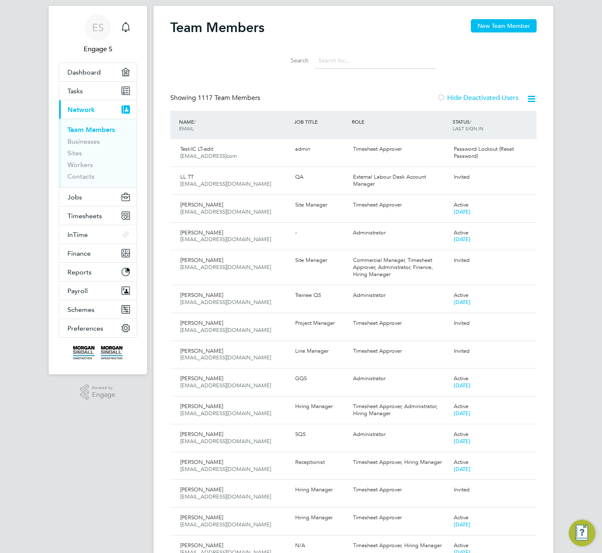
click at [264, 58] on li "Search" at bounding box center [354, 60] width 186 height 25
drag, startPoint x: 268, startPoint y: 22, endPoint x: 170, endPoint y: 18, distance: 97.5
click at [178, 22] on h2 "Team Members" at bounding box center [217, 27] width 94 height 17
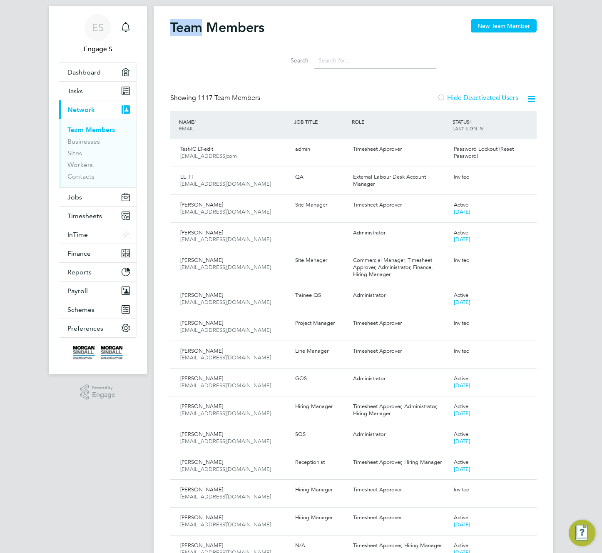
click at [178, 22] on h2 "Team Members" at bounding box center [217, 27] width 94 height 17
click at [217, 28] on h2 "Team Members" at bounding box center [217, 27] width 94 height 17
click at [218, 28] on h2 "Team Members" at bounding box center [217, 27] width 94 height 17
click at [203, 26] on h2 "Team Members" at bounding box center [217, 27] width 94 height 17
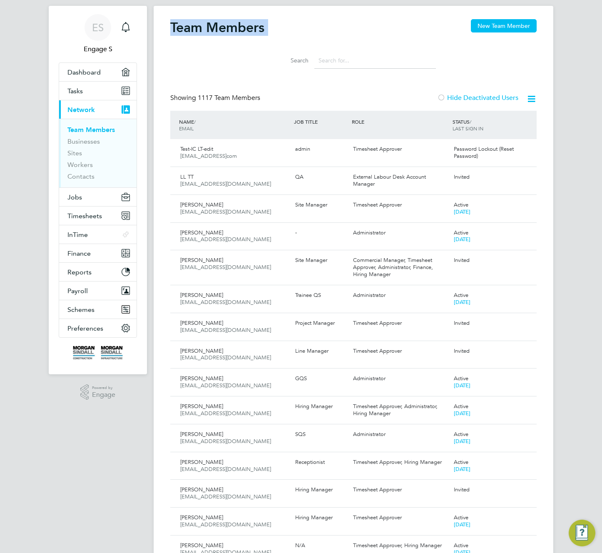
click at [203, 26] on h2 "Team Members" at bounding box center [217, 27] width 94 height 17
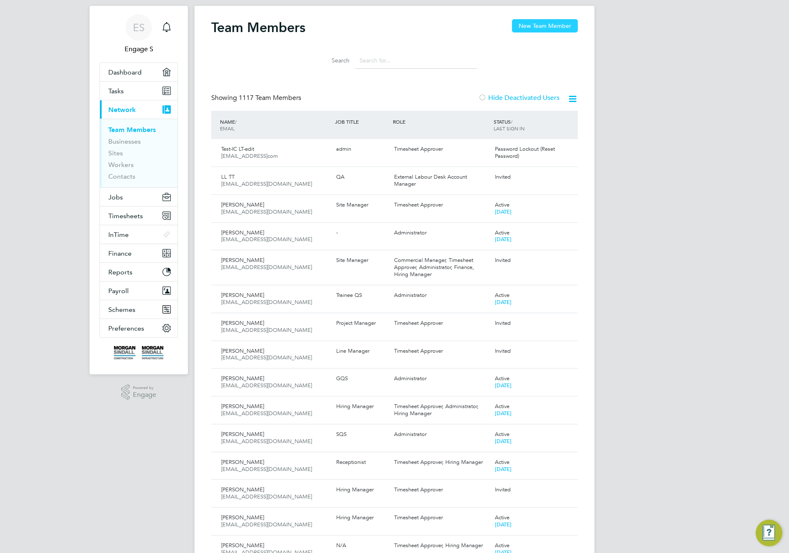
click at [548, 23] on button "New Team Member" at bounding box center [545, 25] width 66 height 13
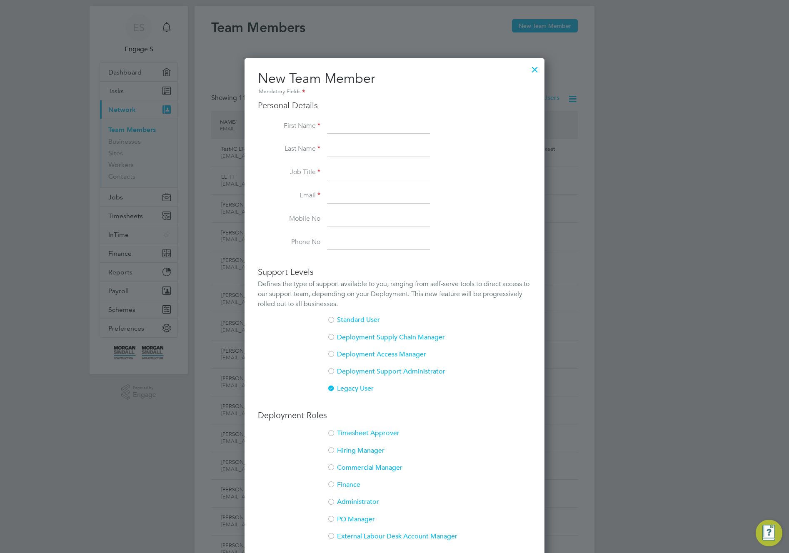
click at [353, 121] on input at bounding box center [378, 126] width 103 height 15
type input "T"
type input "Bojan"
click at [335, 152] on input "[PERSON_NAME]" at bounding box center [378, 149] width 103 height 15
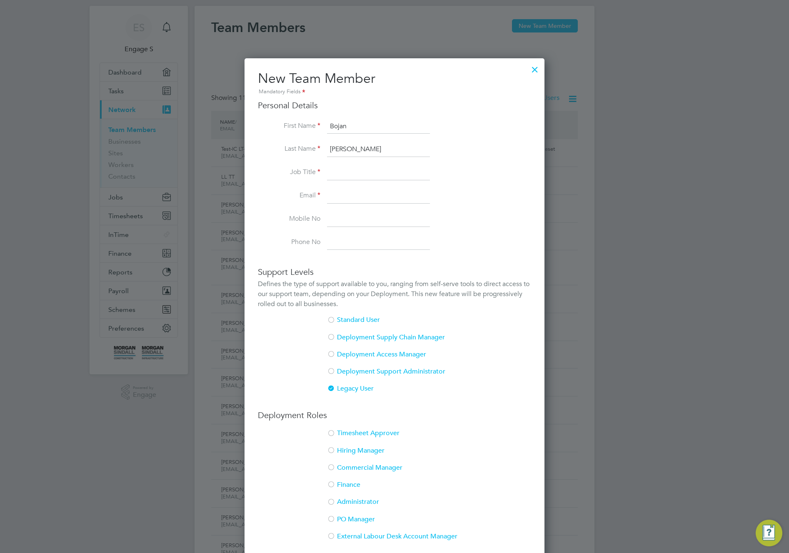
type input "[PERSON_NAME]"
click at [349, 190] on input at bounding box center [378, 196] width 103 height 15
click at [346, 173] on input at bounding box center [378, 172] width 103 height 15
type input "qa"
click at [342, 200] on input at bounding box center [378, 196] width 103 height 15
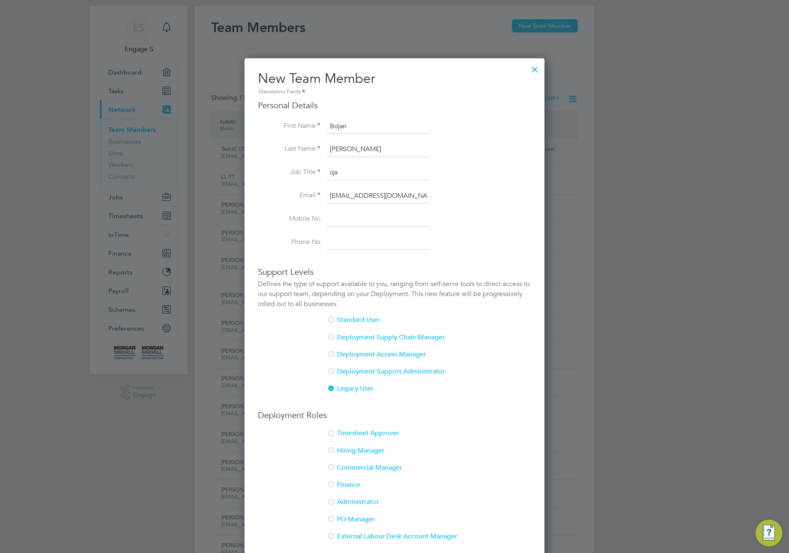
type input "[EMAIL_ADDRESS][DOMAIN_NAME]"
click at [318, 248] on li "Phone No" at bounding box center [394, 242] width 273 height 15
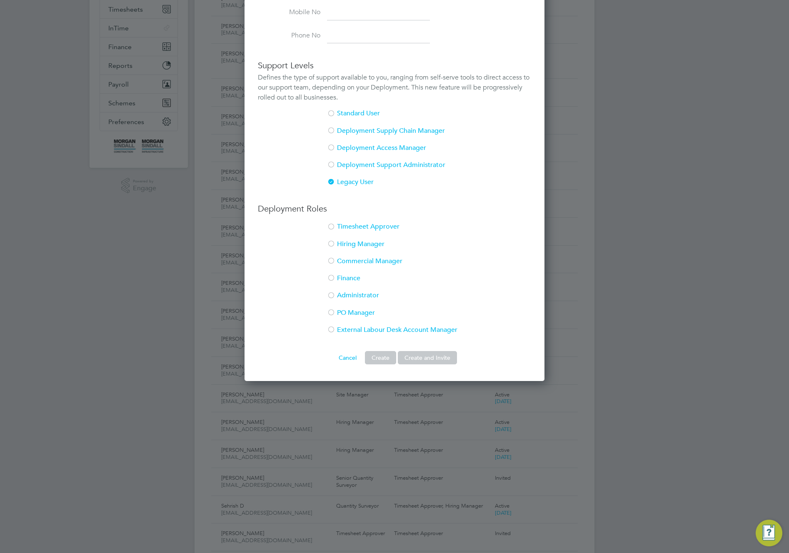
click at [340, 259] on li "Commercial Manager" at bounding box center [394, 265] width 273 height 17
click at [437, 355] on button "Create and Invite" at bounding box center [427, 357] width 59 height 13
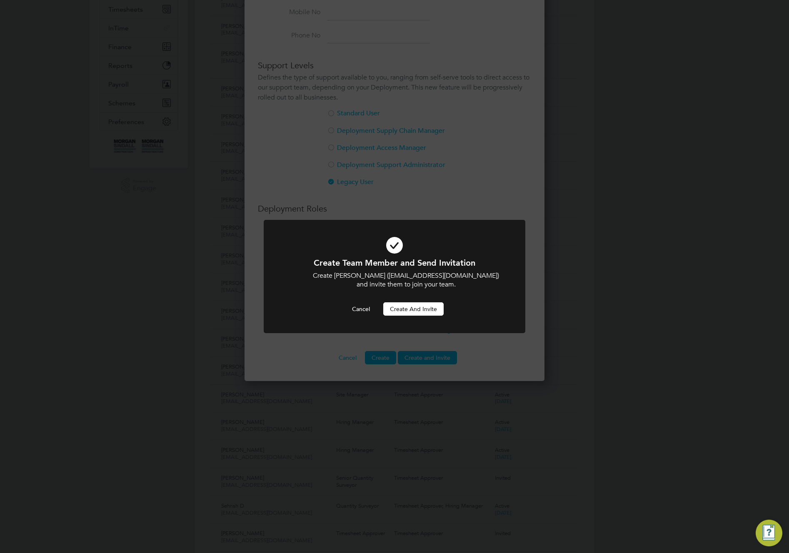
click at [420, 315] on button "Create and invite" at bounding box center [413, 308] width 60 height 13
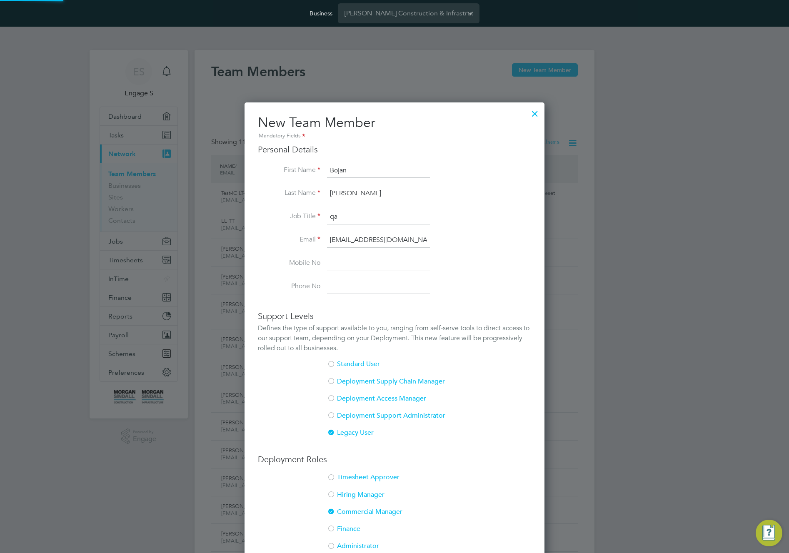
scroll to position [251, 0]
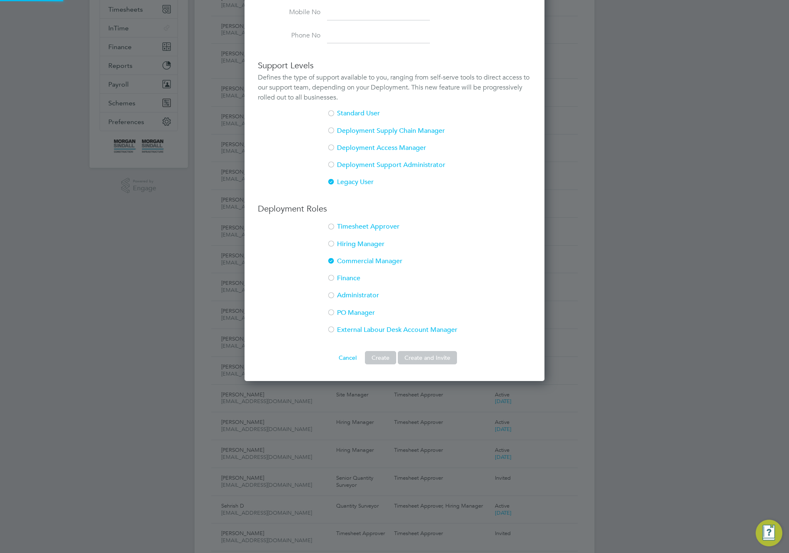
click at [407, 309] on li "PO Manager" at bounding box center [394, 317] width 273 height 17
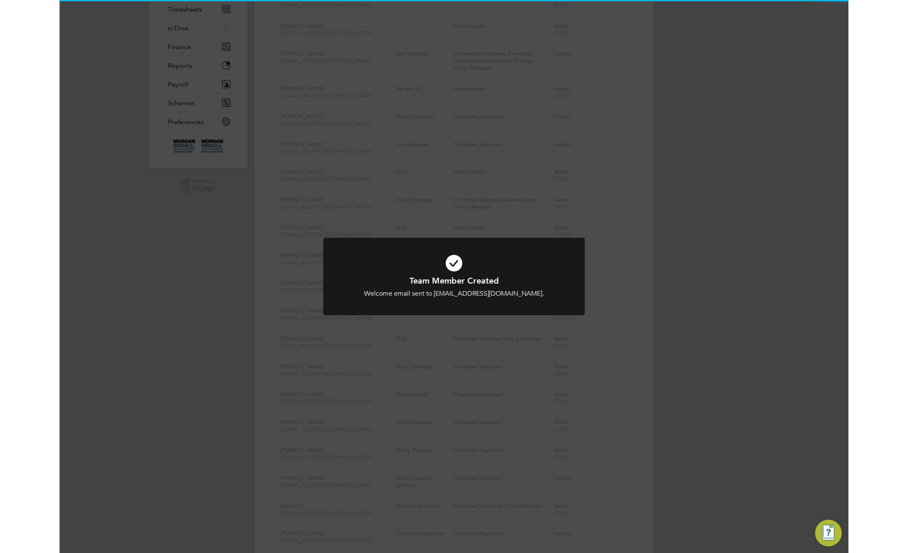
scroll to position [44, 0]
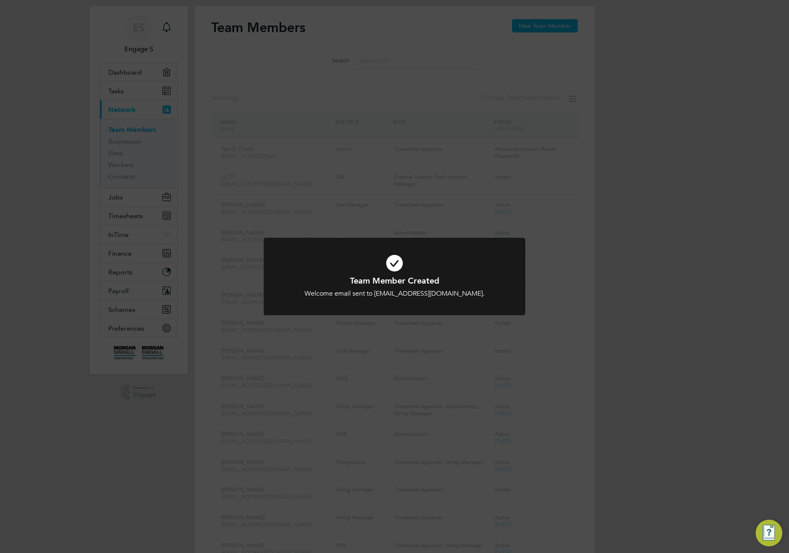
click at [669, 204] on div "Team Member Created Welcome email sent to [EMAIL_ADDRESS][DOMAIN_NAME]. Cancel …" at bounding box center [394, 276] width 789 height 553
click at [601, 159] on div "Team Member Created Welcome email sent to [EMAIL_ADDRESS][DOMAIN_NAME]. Cancel …" at bounding box center [394, 276] width 789 height 553
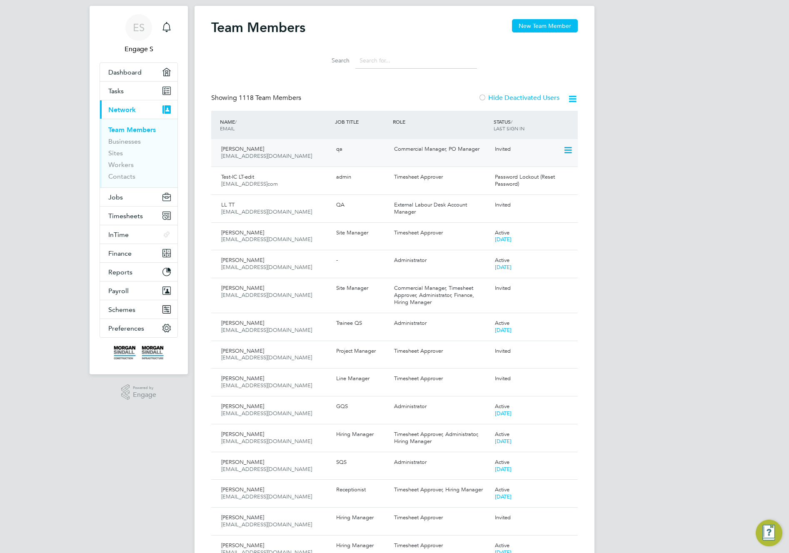
click at [569, 148] on icon at bounding box center [567, 150] width 8 height 10
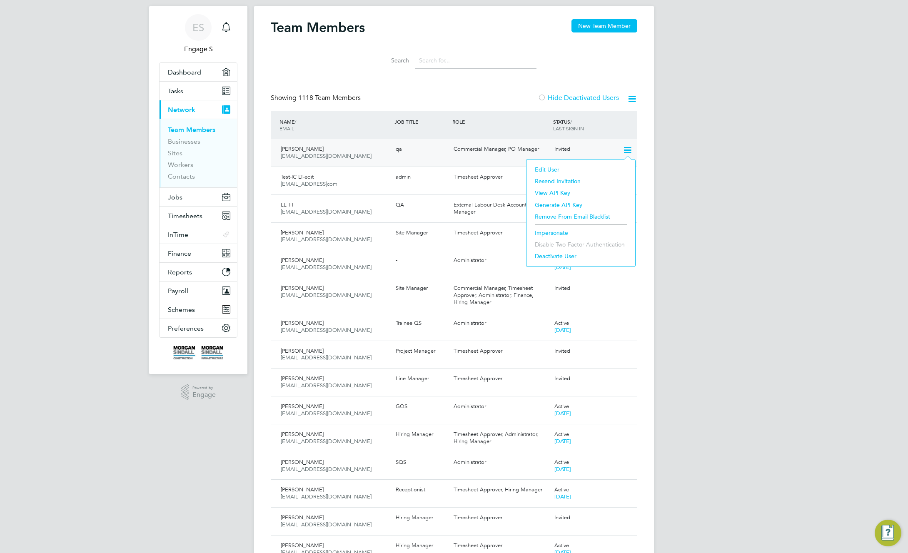
click at [549, 167] on li "Edit User" at bounding box center [580, 170] width 100 height 12
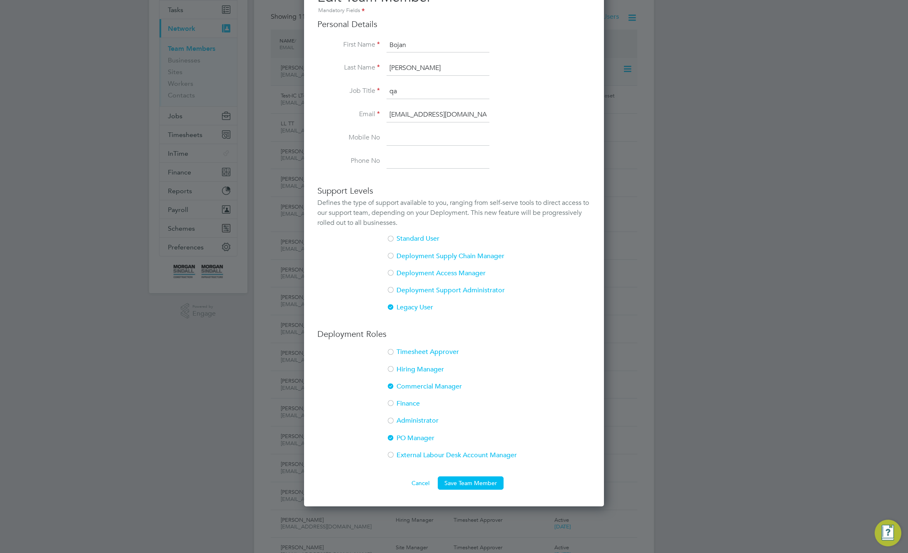
scroll to position [4, 4]
click at [393, 456] on div at bounding box center [390, 455] width 8 height 8
click at [389, 436] on div at bounding box center [390, 438] width 8 height 8
click at [392, 383] on div at bounding box center [390, 387] width 8 height 8
click at [469, 480] on button "Save Team Member" at bounding box center [471, 482] width 66 height 13
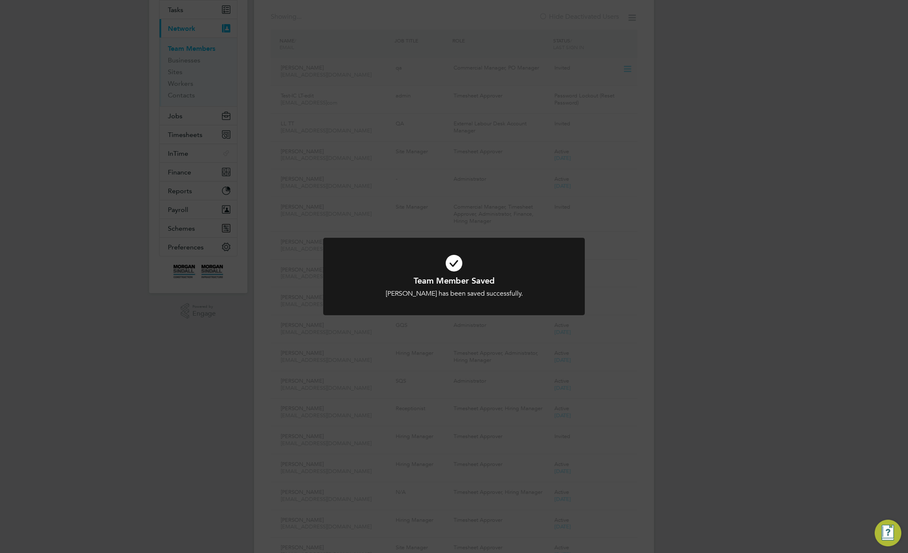
click at [678, 165] on div "Team Member Saved [PERSON_NAME] has been saved successfully. Cancel Okay" at bounding box center [454, 276] width 908 height 553
click at [673, 162] on div "Team Member Saved [PERSON_NAME] has been saved successfully. Cancel Okay" at bounding box center [454, 276] width 908 height 553
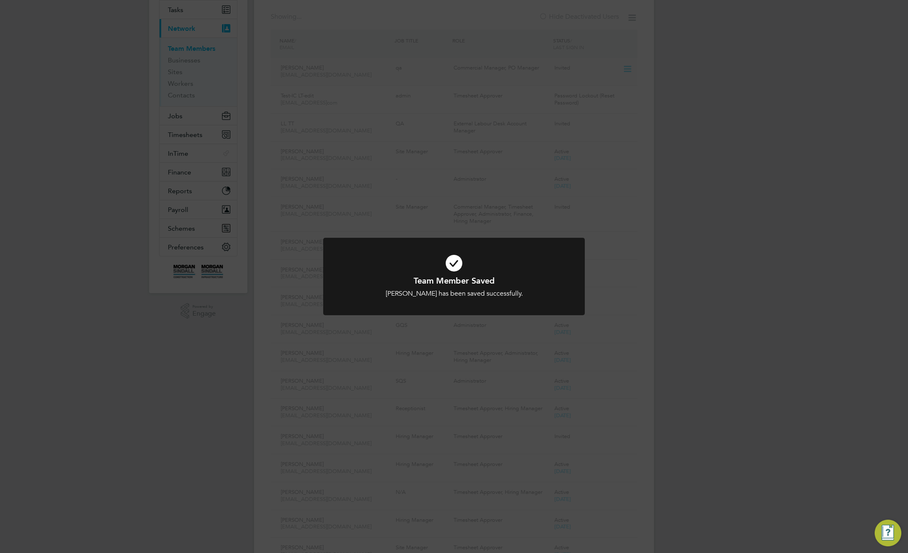
click at [673, 162] on div "Team Member Saved [PERSON_NAME] has been saved successfully. Cancel Okay" at bounding box center [454, 276] width 908 height 553
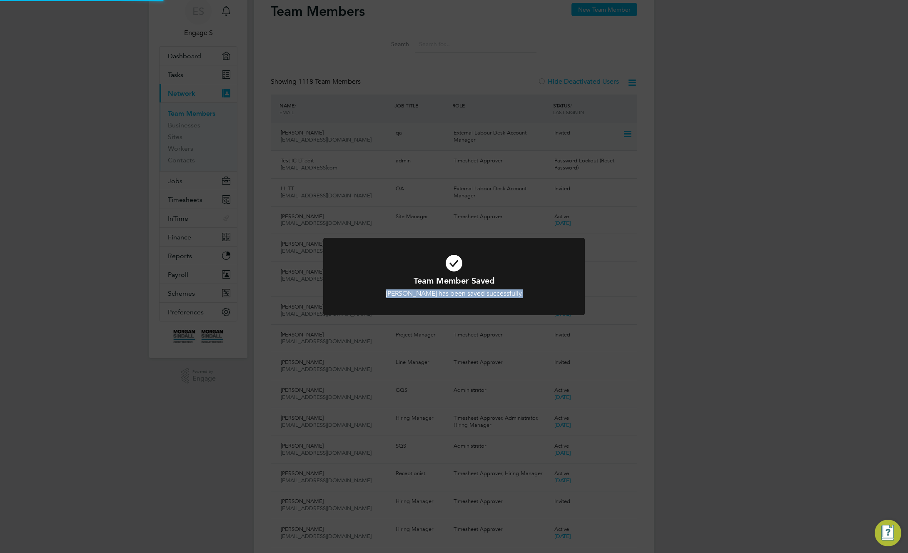
click at [699, 151] on div "Team Member Saved [PERSON_NAME] has been saved successfully. Cancel Okay" at bounding box center [454, 276] width 908 height 553
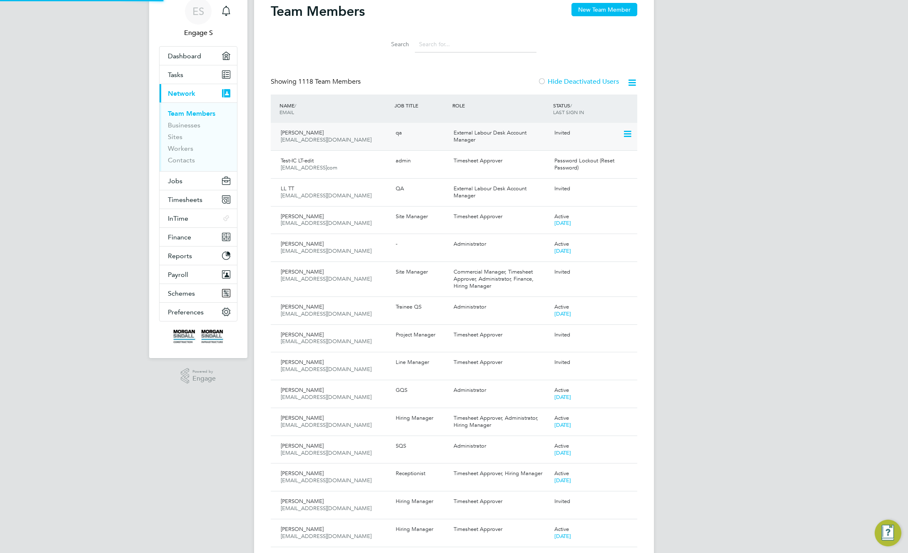
click at [483, 143] on div "[PERSON_NAME] [EMAIL_ADDRESS][DOMAIN_NAME] qa External Labour Desk Account Mana…" at bounding box center [454, 136] width 366 height 27
click at [629, 134] on icon at bounding box center [626, 134] width 8 height 10
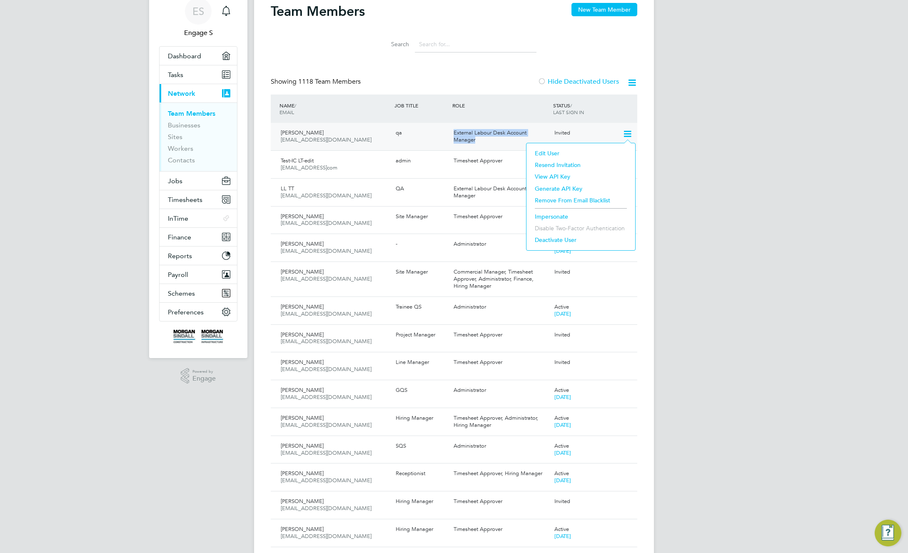
click at [548, 175] on li "View API Key" at bounding box center [580, 177] width 100 height 12
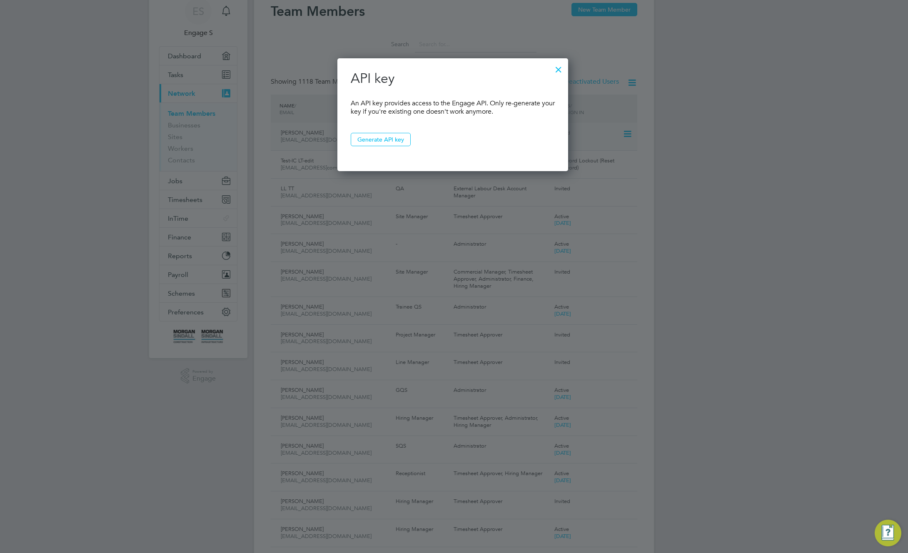
scroll to position [114, 233]
click at [562, 67] on div at bounding box center [558, 67] width 15 height 15
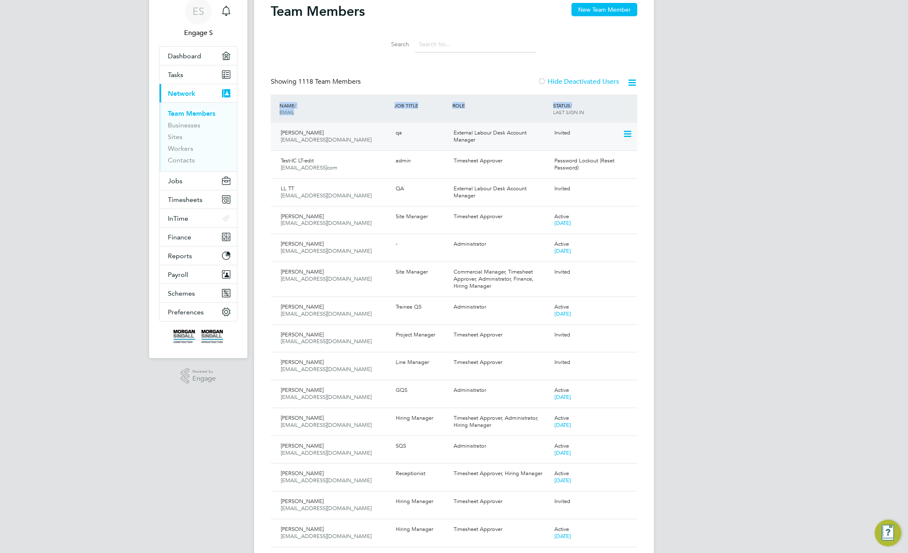
drag, startPoint x: 272, startPoint y: 102, endPoint x: 633, endPoint y: 107, distance: 360.6
click at [633, 107] on div "NAME / EMAIL JOB TITLE ROLE STATUS / LAST SIGN IN" at bounding box center [454, 109] width 366 height 28
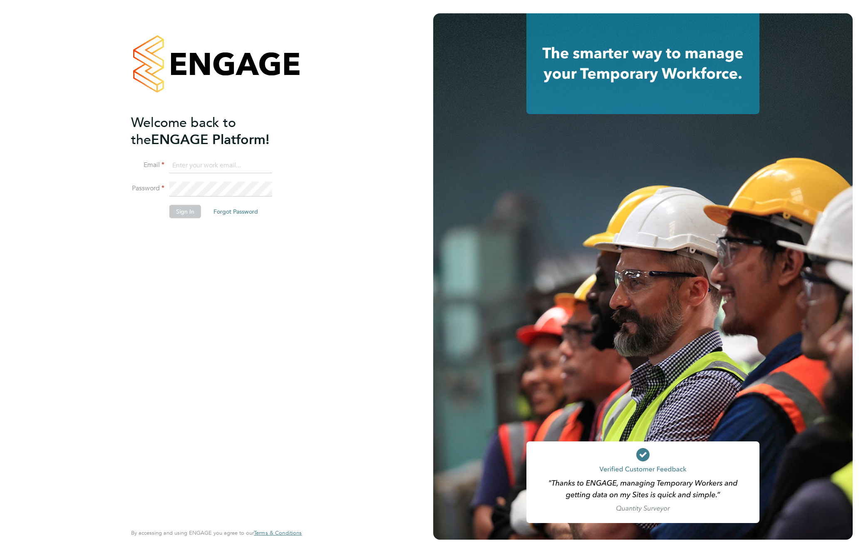
type input "support@engagelabs.io"
click at [174, 210] on button "Sign In" at bounding box center [185, 210] width 32 height 13
